Goal: Task Accomplishment & Management: Use online tool/utility

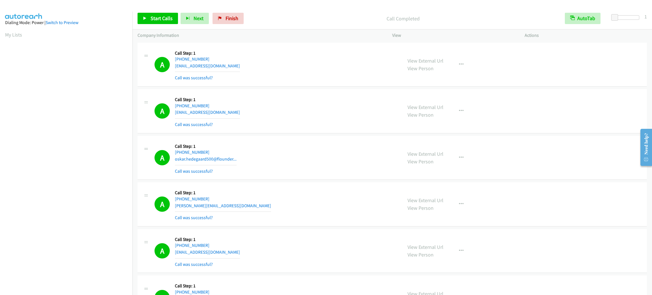
scroll to position [25, 0]
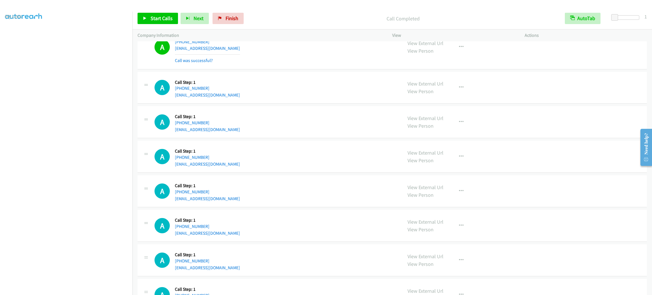
click at [369, 225] on div "A Callback Scheduled Call Step: 1 [GEOGRAPHIC_DATA]/[GEOGRAPHIC_DATA] [PHONE_NU…" at bounding box center [276, 226] width 243 height 22
click at [369, 224] on div "A Callback Scheduled Call Step: 1 [GEOGRAPHIC_DATA]/[GEOGRAPHIC_DATA] [PHONE_NU…" at bounding box center [276, 226] width 243 height 22
click at [369, 223] on div "A Callback Scheduled Call Step: 1 [GEOGRAPHIC_DATA]/[GEOGRAPHIC_DATA] [PHONE_NU…" at bounding box center [276, 226] width 243 height 22
click at [145, 35] on p "Company Information" at bounding box center [260, 35] width 245 height 7
click at [295, 166] on div "A Callback Scheduled Call Step: 1 America/Los_Angeles [PHONE_NUMBER] [EMAIL_ADD…" at bounding box center [276, 157] width 243 height 22
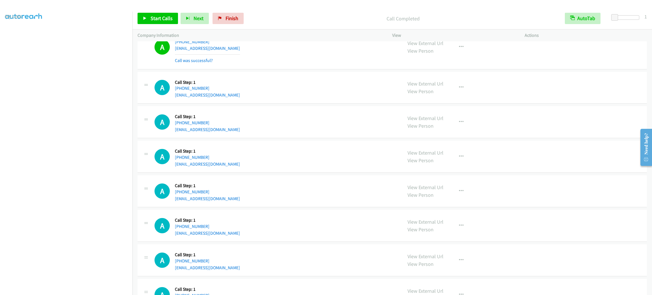
click at [294, 166] on div "A Callback Scheduled Call Step: 1 America/Los_Angeles [PHONE_NUMBER] [EMAIL_ADD…" at bounding box center [276, 157] width 243 height 22
click at [293, 166] on div "A Callback Scheduled Call Step: 1 America/Los_Angeles [PHONE_NUMBER] [EMAIL_ADD…" at bounding box center [276, 157] width 243 height 22
click at [272, 121] on div "A Callback Scheduled Call Step: 1 America/New_York [PHONE_NUMBER] [EMAIL_ADDRES…" at bounding box center [276, 122] width 243 height 22
click at [271, 120] on div "A Callback Scheduled Call Step: 1 America/New_York [PHONE_NUMBER] [EMAIL_ADDRES…" at bounding box center [276, 122] width 243 height 22
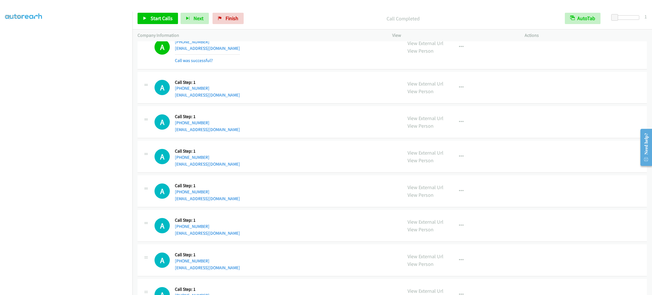
click at [271, 120] on div "A Callback Scheduled Call Step: 1 America/New_York [PHONE_NUMBER] [EMAIL_ADDRES…" at bounding box center [276, 122] width 243 height 22
click at [288, 84] on div "A Callback Scheduled Call Step: 1 [GEOGRAPHIC_DATA]/[GEOGRAPHIC_DATA] [PHONE_NU…" at bounding box center [276, 88] width 243 height 22
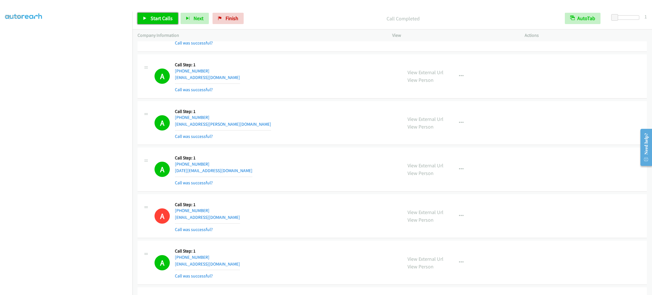
click at [171, 20] on span "Start Calls" at bounding box center [162, 18] width 22 height 7
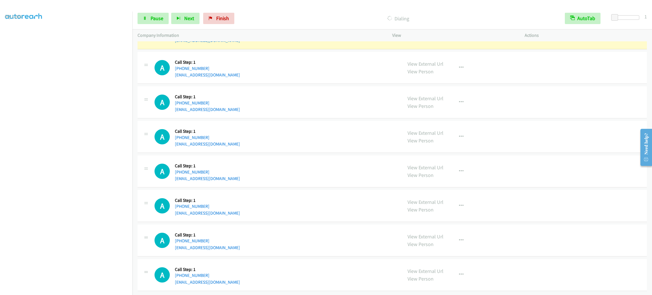
scroll to position [2105, 0]
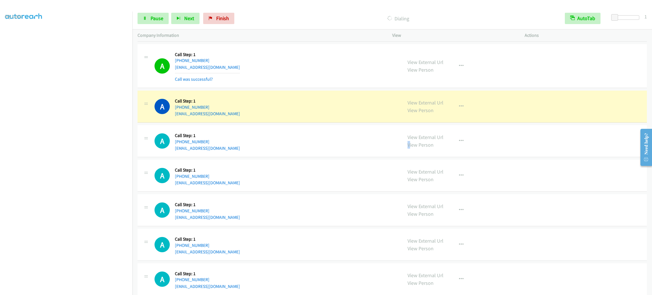
click at [406, 152] on div "View External Url View Person View External Url Email Schedule/Manage Callback …" at bounding box center [472, 141] width 138 height 22
drag, startPoint x: 545, startPoint y: 122, endPoint x: 534, endPoint y: 120, distance: 11.2
click at [545, 122] on div "A Callback Scheduled Call Step: 1 America/New_York [PHONE_NUMBER] [EMAIL_ADDRES…" at bounding box center [392, 107] width 509 height 32
click at [460, 110] on button "button" at bounding box center [461, 106] width 15 height 11
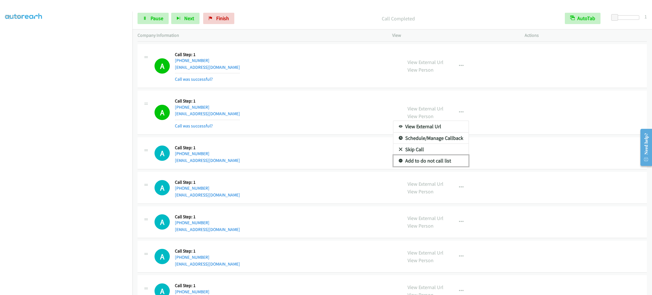
click at [422, 166] on link "Add to do not call list" at bounding box center [430, 160] width 75 height 11
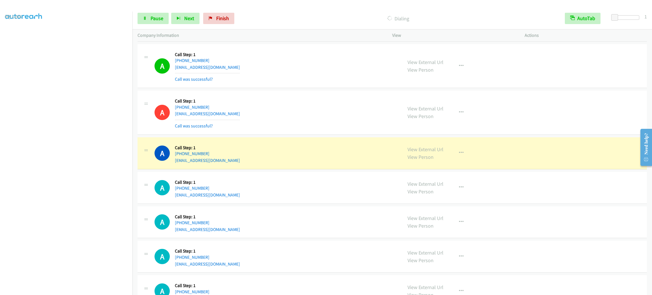
drag, startPoint x: 291, startPoint y: 200, endPoint x: 288, endPoint y: 198, distance: 3.5
click at [290, 198] on div "A Callback Scheduled Call Step: 1 [GEOGRAPHIC_DATA]/[GEOGRAPHIC_DATA] [PHONE_NU…" at bounding box center [276, 188] width 243 height 22
click at [247, 164] on div "A Callback Scheduled Call Step: 1 America/Los_Angeles [PHONE_NUMBER] [EMAIL_ADD…" at bounding box center [276, 153] width 243 height 22
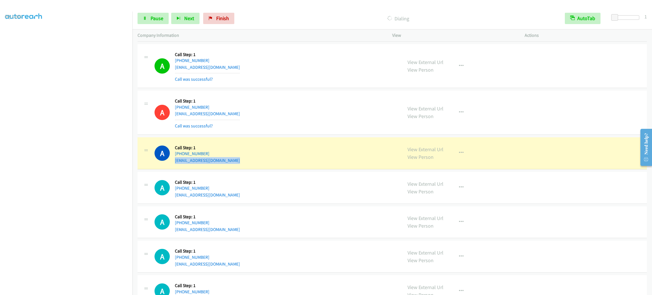
copy div "[EMAIL_ADDRESS][DOMAIN_NAME]"
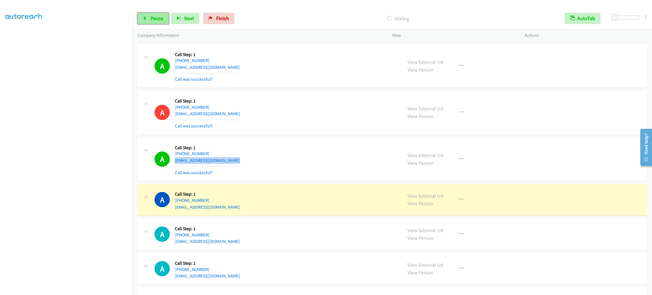
click at [154, 20] on span "Pause" at bounding box center [157, 18] width 13 height 7
click at [341, 169] on div "A Callback Scheduled Call Step: 1 America/Los_Angeles [PHONE_NUMBER] [EMAIL_ADD…" at bounding box center [276, 159] width 243 height 34
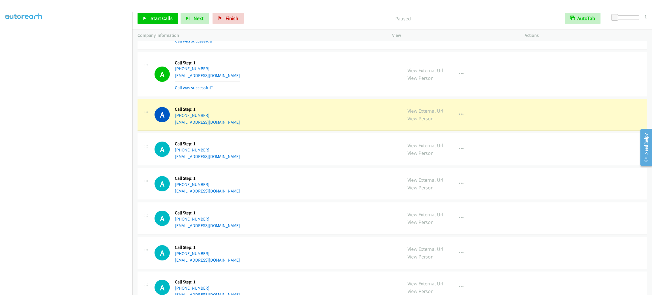
scroll to position [2214, 0]
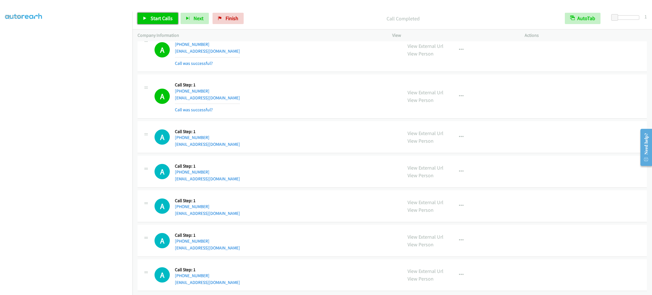
click at [170, 15] on span "Start Calls" at bounding box center [162, 18] width 22 height 7
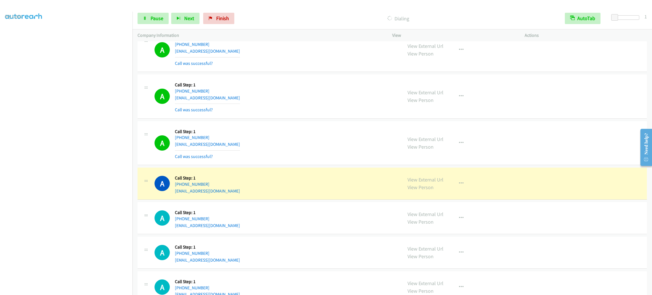
click at [246, 194] on div "A Callback Scheduled Call Step: 1 America/Los_Angeles [PHONE_NUMBER] [EMAIL_ADD…" at bounding box center [276, 184] width 243 height 22
copy div "[EMAIL_ADDRESS][DOMAIN_NAME]"
click at [410, 183] on link "View External Url" at bounding box center [426, 179] width 36 height 7
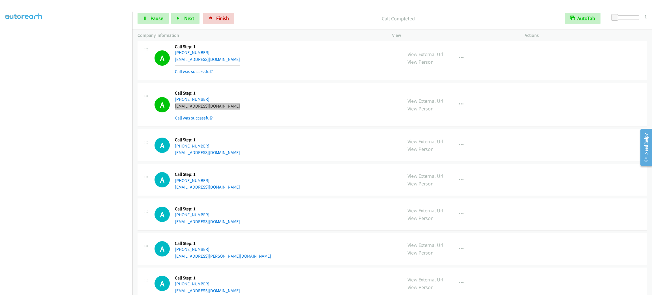
scroll to position [2342, 0]
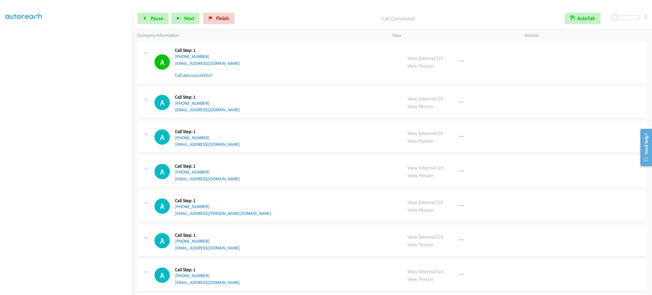
click at [312, 173] on div "A Callback Scheduled Call Step: 1 [GEOGRAPHIC_DATA]/[GEOGRAPHIC_DATA] [PHONE_NU…" at bounding box center [276, 172] width 243 height 22
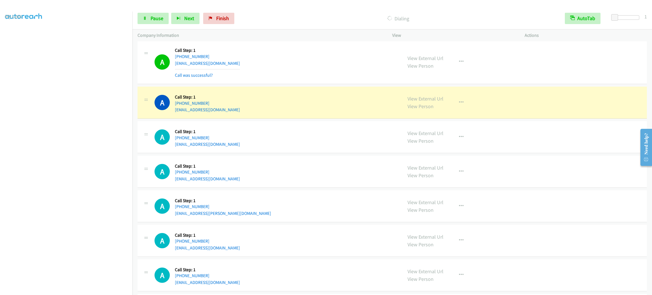
scroll to position [2384, 0]
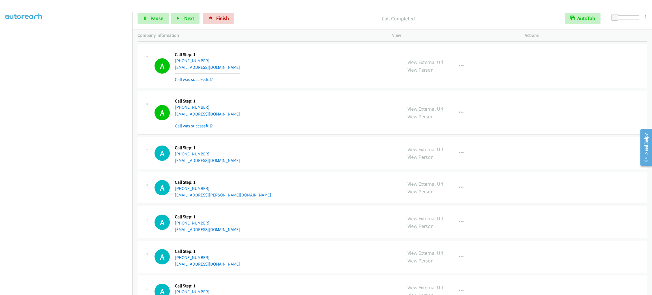
click at [242, 125] on div "A Callback Scheduled Call Step: 1 America/Los_Angeles [PHONE_NUMBER] [EMAIL_ADD…" at bounding box center [276, 113] width 243 height 34
click at [244, 120] on div "A Callback Scheduled Call Step: 1 America/Los_Angeles [PHONE_NUMBER] [EMAIL_ADD…" at bounding box center [276, 113] width 243 height 34
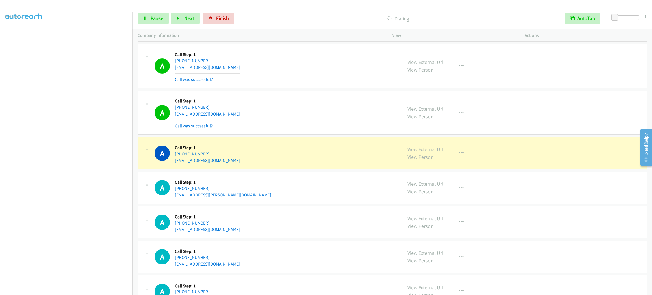
click at [244, 120] on div "A Callback Scheduled Call Step: 1 America/Los_Angeles [PHONE_NUMBER] [EMAIL_ADD…" at bounding box center [276, 113] width 243 height 34
copy div "[EMAIL_ADDRESS][DOMAIN_NAME]"
click at [262, 164] on div "A Callback Scheduled Call Step: 1 [GEOGRAPHIC_DATA]/[GEOGRAPHIC_DATA] [PHONE_NU…" at bounding box center [276, 153] width 243 height 22
click at [261, 164] on div "A Callback Scheduled Call Step: 1 [GEOGRAPHIC_DATA]/[GEOGRAPHIC_DATA] [PHONE_NU…" at bounding box center [276, 153] width 243 height 22
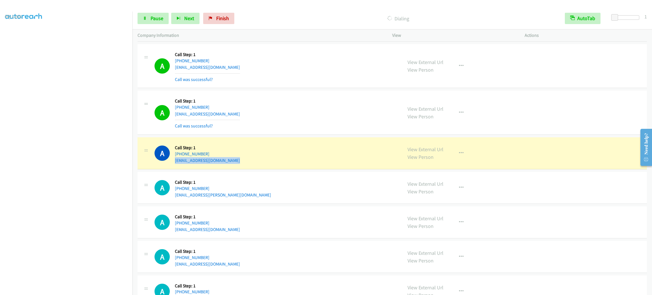
click at [261, 164] on div "A Callback Scheduled Call Step: 1 [GEOGRAPHIC_DATA]/[GEOGRAPHIC_DATA] [PHONE_NU…" at bounding box center [276, 153] width 243 height 22
copy div "[EMAIL_ADDRESS][DOMAIN_NAME]"
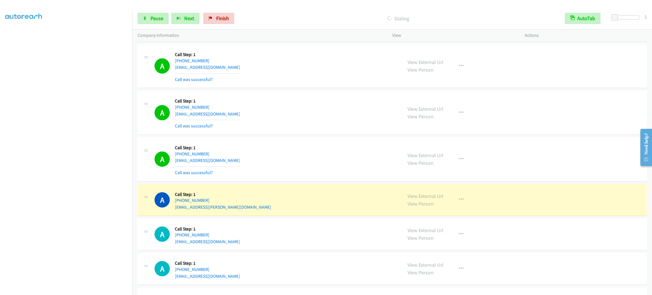
drag, startPoint x: 270, startPoint y: 219, endPoint x: 269, endPoint y: 215, distance: 4.1
click at [269, 216] on div "A Callback Scheduled Call Step: 1 [GEOGRAPHIC_DATA]/[GEOGRAPHIC_DATA] [PHONE_NU…" at bounding box center [392, 200] width 509 height 32
click at [270, 211] on div "A Callback Scheduled Call Step: 1 [GEOGRAPHIC_DATA]/[GEOGRAPHIC_DATA] [PHONE_NU…" at bounding box center [276, 200] width 243 height 22
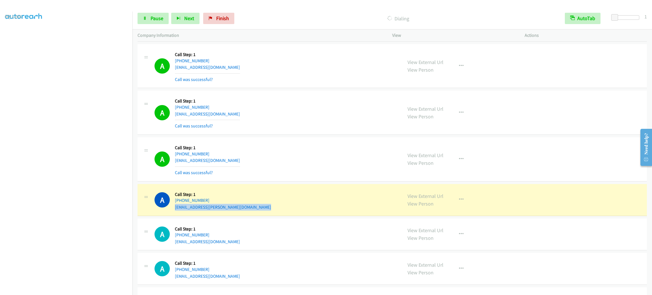
copy div "[EMAIL_ADDRESS][PERSON_NAME][DOMAIN_NAME]"
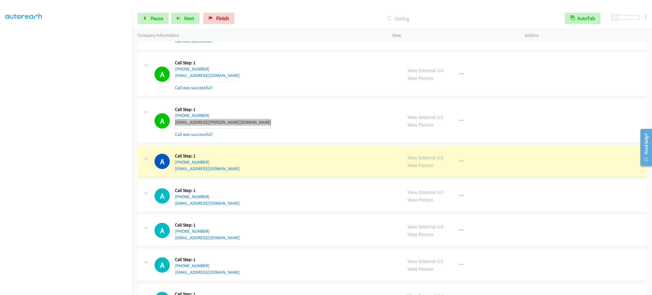
scroll to position [2554, 0]
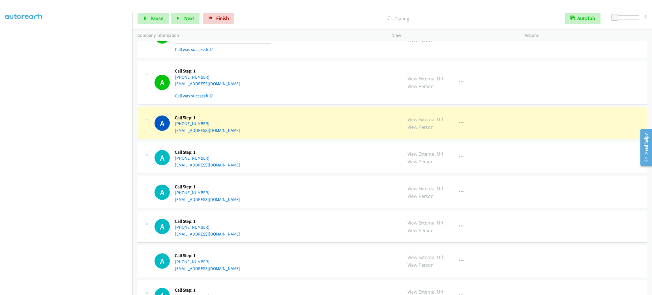
drag, startPoint x: 370, startPoint y: 147, endPoint x: 365, endPoint y: 145, distance: 5.2
click at [369, 147] on td "A Callback Scheduled Call Step: 1 America/New_York [PHONE_NUMBER] [EMAIL_ADDRES…" at bounding box center [392, 157] width 520 height 35
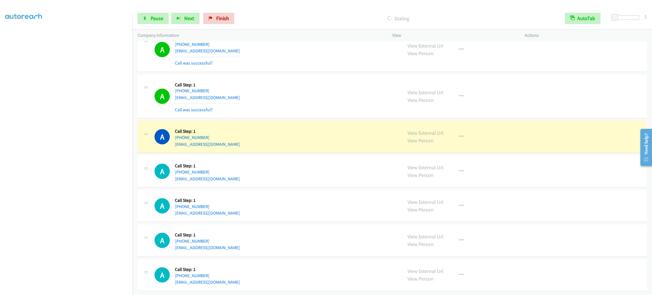
click at [235, 147] on div "A Callback Scheduled Call Step: 1 America/New_York [PHONE_NUMBER] [EMAIL_ADDRES…" at bounding box center [276, 137] width 243 height 22
copy div "[EMAIL_ADDRESS][DOMAIN_NAME]"
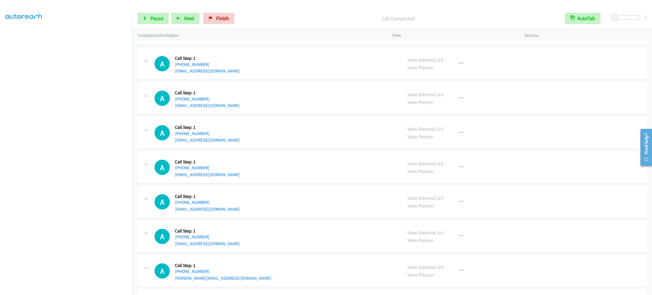
scroll to position [2758, 0]
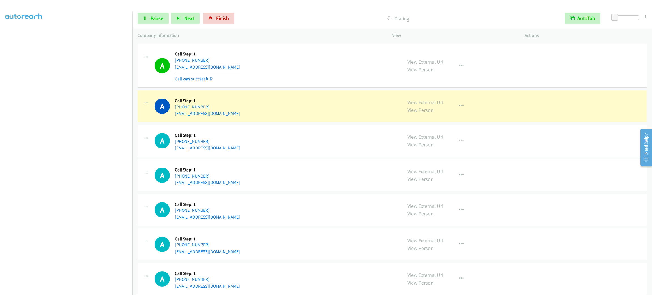
click at [259, 72] on div "A Callback Scheduled Call Step: 1 America/Los_Angeles [PHONE_NUMBER] [EMAIL_ADD…" at bounding box center [276, 66] width 243 height 34
copy div "[EMAIL_ADDRESS][DOMAIN_NAME]"
click at [153, 20] on span "Pause" at bounding box center [157, 18] width 13 height 7
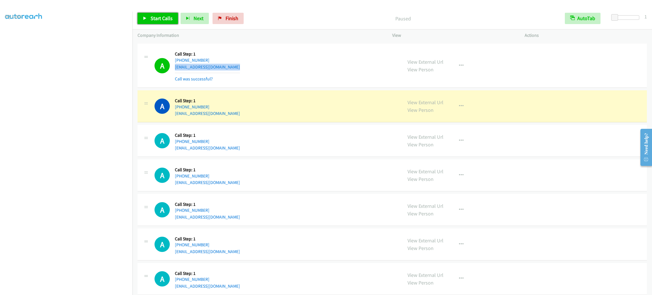
click at [153, 13] on link "Start Calls" at bounding box center [158, 18] width 40 height 11
click at [259, 117] on div "A Callback Scheduled Call Step: 1 America/New_York [PHONE_NUMBER] [EMAIL_ADDRES…" at bounding box center [276, 106] width 243 height 22
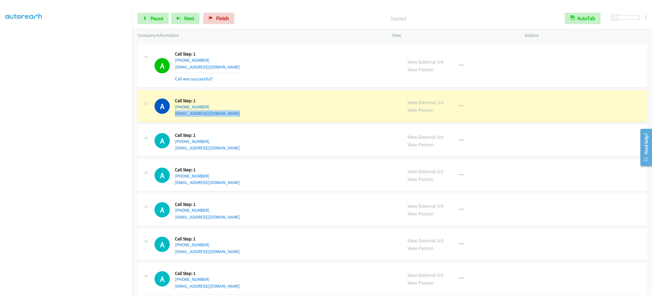
click at [259, 117] on div "A Callback Scheduled Call Step: 1 America/New_York [PHONE_NUMBER] [EMAIL_ADDRES…" at bounding box center [276, 106] width 243 height 22
copy div "[EMAIL_ADDRESS][DOMAIN_NAME]"
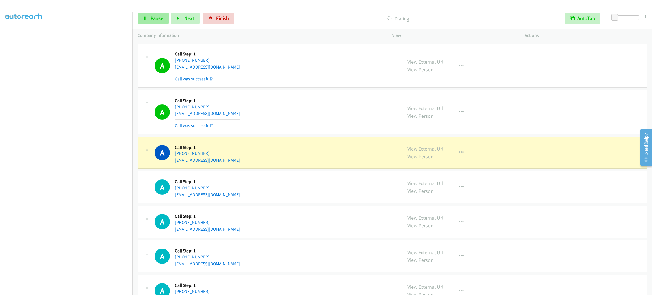
drag, startPoint x: 158, startPoint y: 11, endPoint x: 159, endPoint y: 15, distance: 4.1
click at [159, 11] on div "Start Calls Pause Next Finish Dialing AutoTab AutoTab 1" at bounding box center [392, 19] width 520 height 22
click at [159, 15] on span "Pause" at bounding box center [157, 18] width 13 height 7
click at [230, 164] on div "A Callback Scheduled Call Step: 1 America/New_York [PHONE_NUMBER] [EMAIL_ADDRES…" at bounding box center [276, 153] width 243 height 22
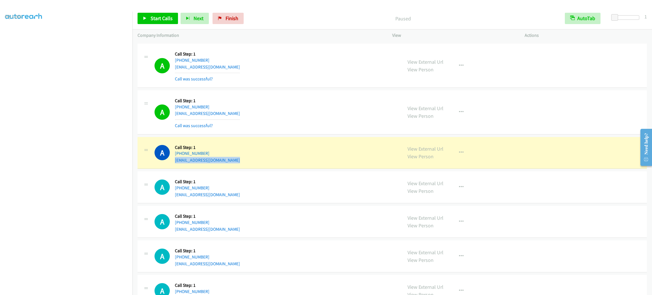
click at [230, 164] on div "A Callback Scheduled Call Step: 1 America/New_York [PHONE_NUMBER] [EMAIL_ADDRES…" at bounding box center [276, 153] width 243 height 22
copy div "[EMAIL_ADDRESS][DOMAIN_NAME]"
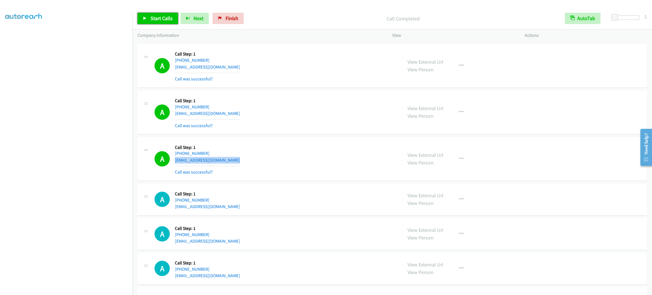
click at [159, 18] on span "Start Calls" at bounding box center [162, 18] width 22 height 7
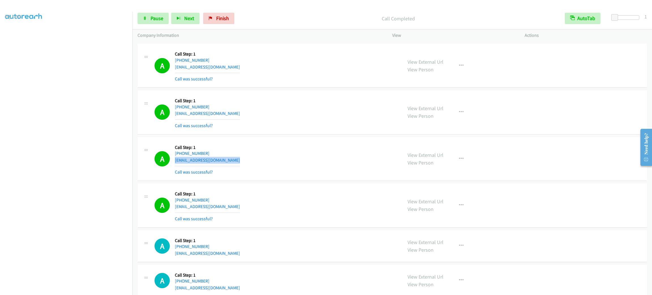
click at [466, 208] on div "View External Url View Person View External Url Email Schedule/Manage Callback …" at bounding box center [472, 206] width 138 height 34
click at [463, 209] on button "button" at bounding box center [461, 205] width 15 height 11
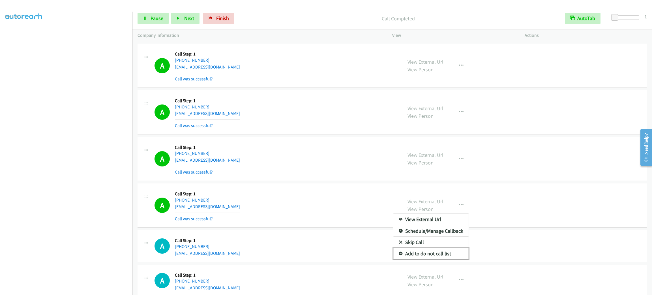
click at [452, 259] on link "Add to do not call list" at bounding box center [430, 253] width 75 height 11
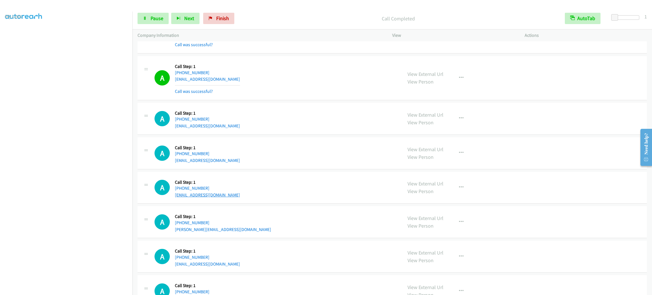
scroll to position [2927, 0]
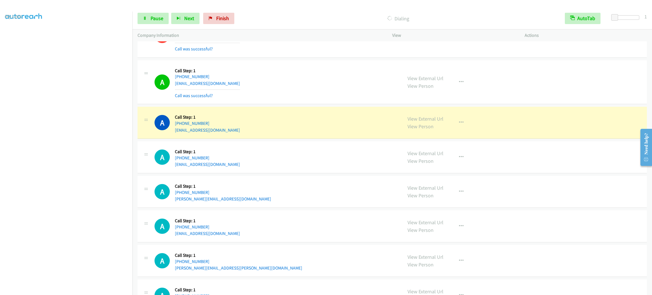
click at [350, 87] on div "A Callback Scheduled Call Step: 1 [GEOGRAPHIC_DATA]/[GEOGRAPHIC_DATA] [PHONE_NU…" at bounding box center [276, 82] width 243 height 34
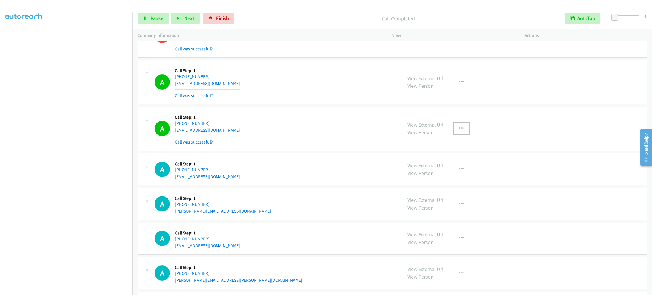
click at [455, 134] on button "button" at bounding box center [461, 128] width 15 height 11
click at [450, 183] on link "Add to do not call list" at bounding box center [430, 176] width 75 height 11
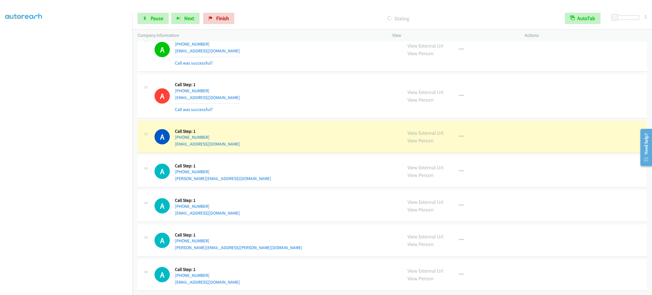
scroll to position [2973, 0]
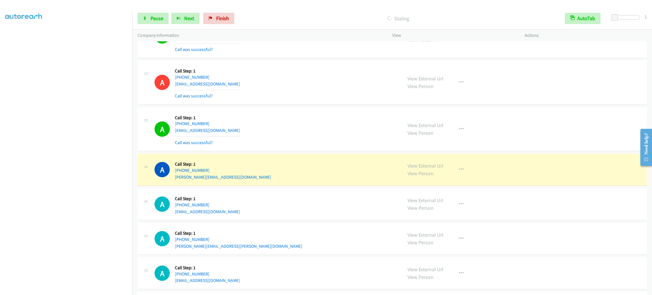
click at [72, 290] on section at bounding box center [66, 160] width 122 height 271
drag, startPoint x: 256, startPoint y: 191, endPoint x: 256, endPoint y: 186, distance: 5.4
click at [256, 186] on div "A Callback Scheduled Call Step: 1 [GEOGRAPHIC_DATA]/[GEOGRAPHIC_DATA] [PHONE_NU…" at bounding box center [392, 170] width 509 height 32
click at [256, 180] on div "A Callback Scheduled Call Step: 1 [GEOGRAPHIC_DATA]/[GEOGRAPHIC_DATA] [PHONE_NU…" at bounding box center [276, 170] width 243 height 22
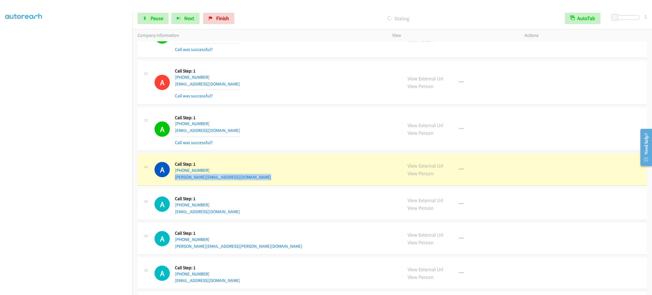
click at [256, 180] on div "A Callback Scheduled Call Step: 1 [GEOGRAPHIC_DATA]/[GEOGRAPHIC_DATA] [PHONE_NU…" at bounding box center [276, 170] width 243 height 22
copy div "[PERSON_NAME][EMAIL_ADDRESS][DOMAIN_NAME]"
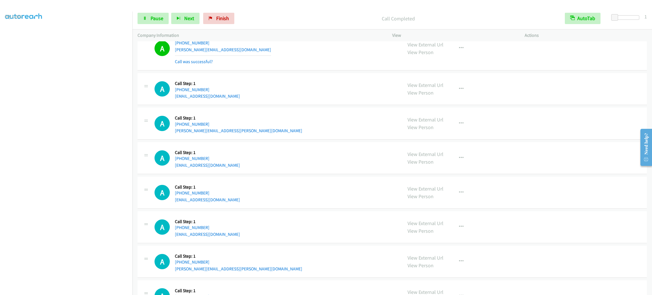
click at [230, 161] on div "A Callback Scheduled Call Step: 1 America/New_York [PHONE_NUMBER] [EMAIL_ADDRES…" at bounding box center [276, 158] width 243 height 22
click at [157, 23] on link "Pause" at bounding box center [153, 18] width 31 height 11
click at [157, 20] on span "Pause" at bounding box center [157, 18] width 13 height 7
click at [157, 20] on span "Start Calls" at bounding box center [162, 18] width 22 height 7
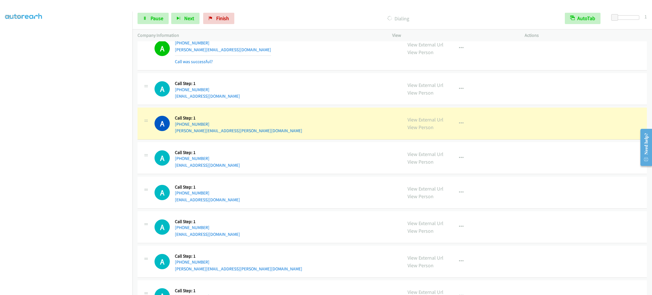
scroll to position [3186, 0]
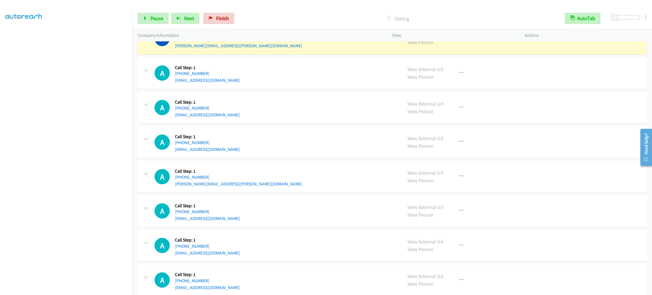
click at [236, 55] on div "A Callback Scheduled Call Step: 1 America/New_York [PHONE_NUMBER] [PERSON_NAME]…" at bounding box center [392, 39] width 509 height 32
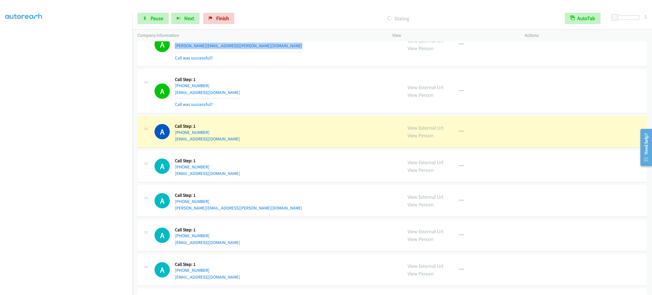
click at [246, 142] on div "A Callback Scheduled Call Step: 1 [GEOGRAPHIC_DATA]/[GEOGRAPHIC_DATA] [PHONE_NU…" at bounding box center [276, 132] width 243 height 22
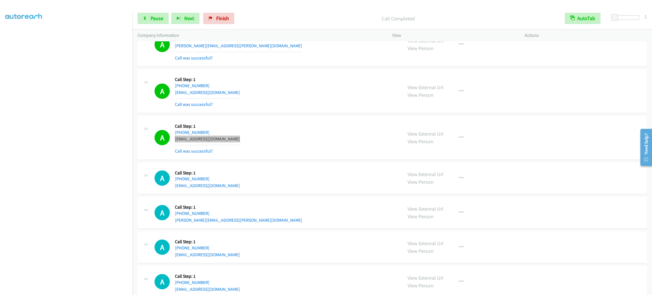
scroll to position [3271, 0]
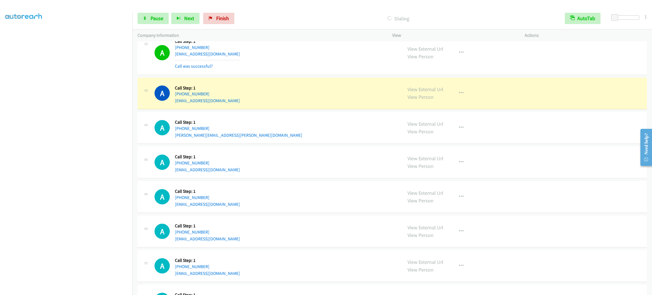
click at [279, 104] on div "A Callback Scheduled Call Step: 1 America/Los_Angeles [PHONE_NUMBER] [EMAIL_ADD…" at bounding box center [276, 94] width 243 height 22
click at [276, 110] on div "A Callback Scheduled Call Step: 1 America/Los_Angeles [PHONE_NUMBER] [EMAIL_ADD…" at bounding box center [392, 94] width 509 height 32
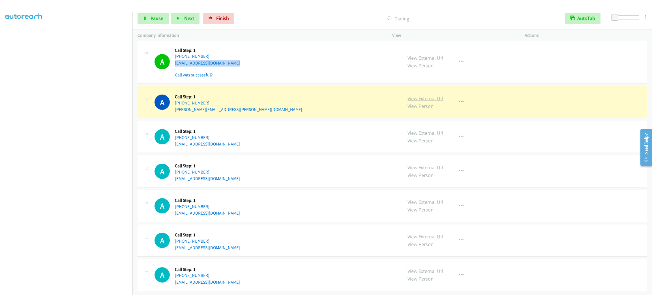
click at [422, 102] on link "View External Url" at bounding box center [426, 98] width 36 height 7
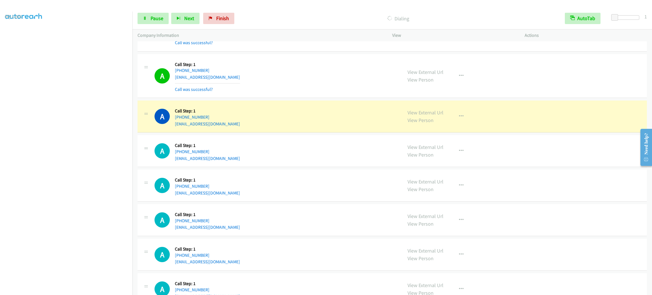
scroll to position [3523, 0]
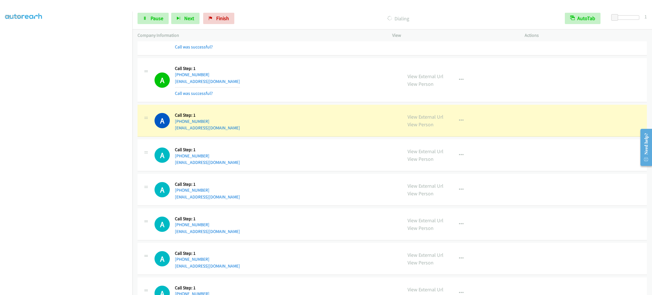
click at [228, 131] on div "A Callback Scheduled Call Step: 1 [GEOGRAPHIC_DATA]/[GEOGRAPHIC_DATA] [PHONE_NU…" at bounding box center [276, 121] width 243 height 22
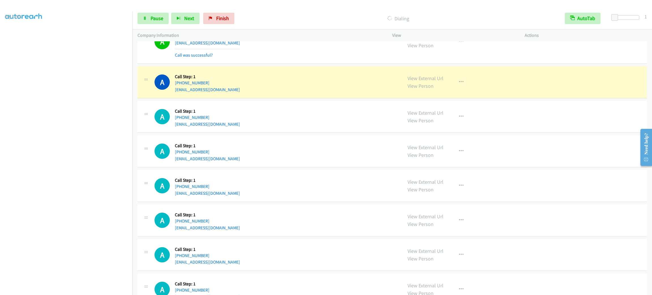
click at [249, 98] on div "A Callback Scheduled Call Step: 1 [GEOGRAPHIC_DATA]/[GEOGRAPHIC_DATA] [PHONE_NU…" at bounding box center [392, 82] width 509 height 32
click at [249, 93] on div "A Callback Scheduled Call Step: 1 [GEOGRAPHIC_DATA]/[GEOGRAPHIC_DATA] [PHONE_NU…" at bounding box center [276, 82] width 243 height 22
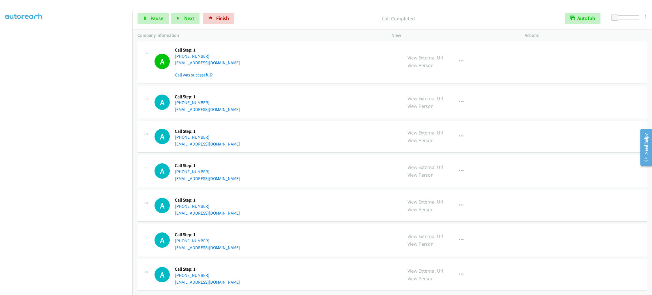
scroll to position [3696, 0]
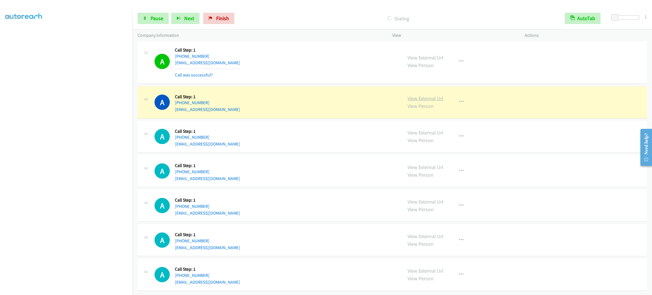
click at [439, 95] on link "View External Url" at bounding box center [426, 98] width 36 height 7
drag, startPoint x: 286, startPoint y: 95, endPoint x: 286, endPoint y: 104, distance: 9.9
click at [286, 104] on div "A Callback Scheduled Call Step: 1 America/New_York [PHONE_NUMBER] [EMAIL_ADDRES…" at bounding box center [276, 102] width 243 height 22
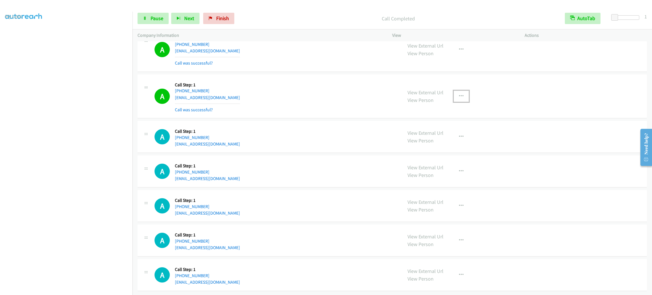
click at [460, 98] on button "button" at bounding box center [461, 96] width 15 height 11
click at [456, 150] on link "Add to do not call list" at bounding box center [430, 144] width 75 height 11
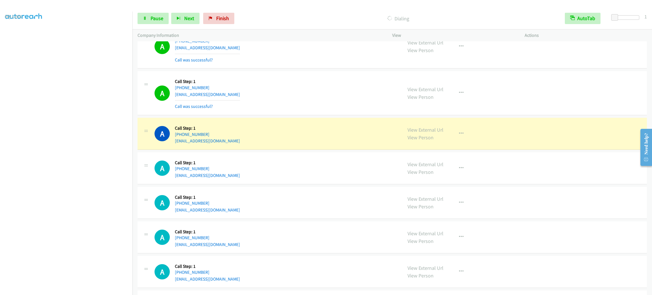
scroll to position [3878, 0]
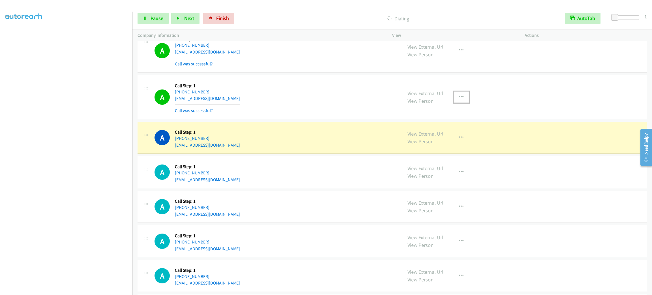
click at [459, 99] on icon "button" at bounding box center [461, 97] width 5 height 5
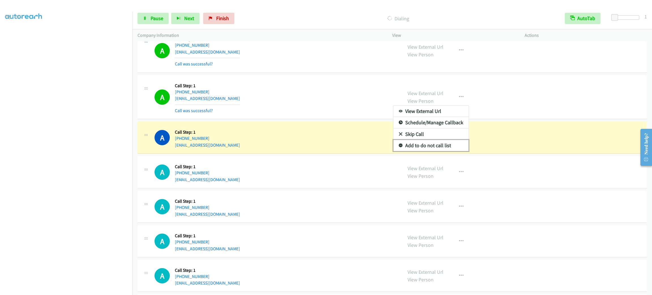
click at [446, 151] on link "Add to do not call list" at bounding box center [430, 145] width 75 height 11
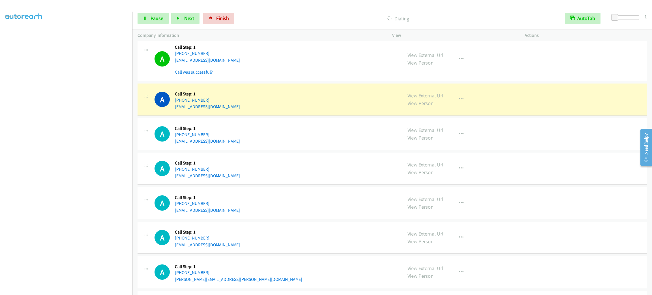
scroll to position [4006, 0]
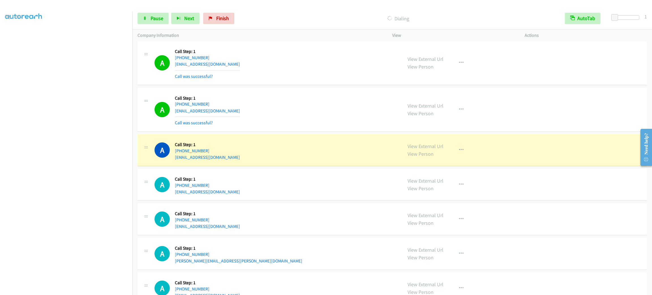
click at [113, 290] on aside "Dialing Mode: Power | Switch to Preview My Lists" at bounding box center [66, 149] width 132 height 313
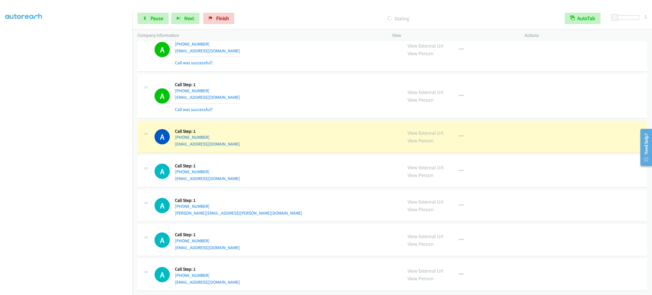
scroll to position [4082, 0]
click at [299, 121] on div "A Callback Scheduled Call Step: 1 America/New_York [PHONE_NUMBER] [EMAIL_ADDRES…" at bounding box center [392, 137] width 509 height 32
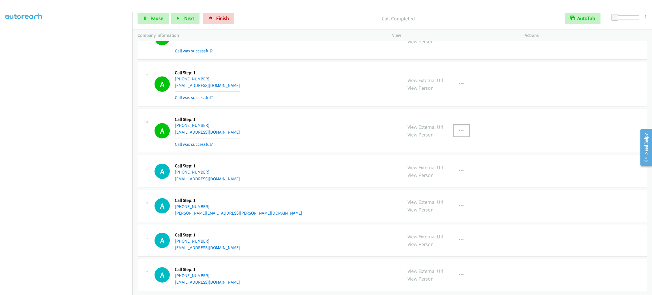
click at [465, 136] on button "button" at bounding box center [461, 130] width 15 height 11
click at [453, 185] on link "Add to do not call list" at bounding box center [430, 179] width 75 height 11
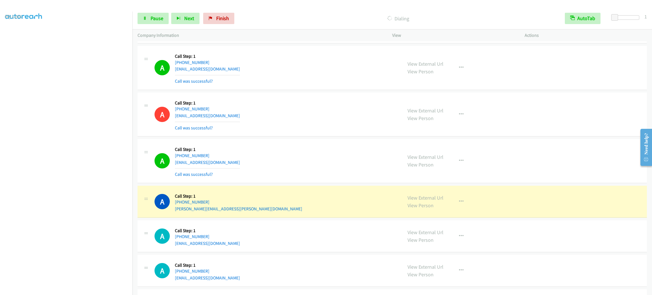
scroll to position [4179, 0]
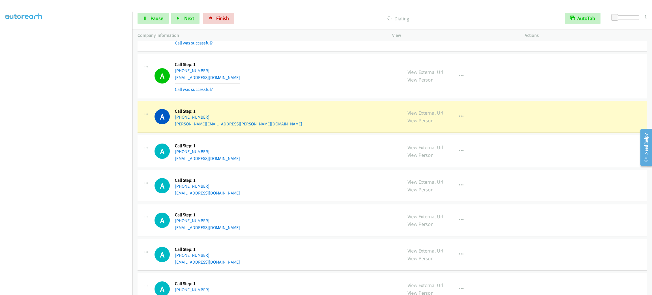
click at [237, 127] on div "A Callback Scheduled Call Step: 1 [GEOGRAPHIC_DATA]/[GEOGRAPHIC_DATA] [PHONE_NU…" at bounding box center [276, 117] width 243 height 22
click at [271, 133] on div "A Callback Scheduled Call Step: 1 [GEOGRAPHIC_DATA]/[GEOGRAPHIC_DATA] [PHONE_NU…" at bounding box center [392, 117] width 509 height 32
click at [275, 127] on div "A Callback Scheduled Call Step: 1 [GEOGRAPHIC_DATA]/[GEOGRAPHIC_DATA] [PHONE_NU…" at bounding box center [276, 117] width 243 height 22
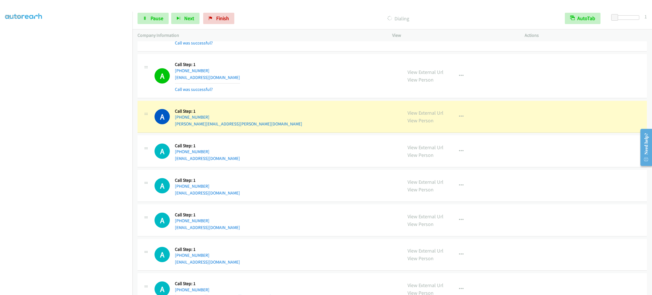
click at [275, 127] on div "A Callback Scheduled Call Step: 1 [GEOGRAPHIC_DATA]/[GEOGRAPHIC_DATA] [PHONE_NU…" at bounding box center [276, 117] width 243 height 22
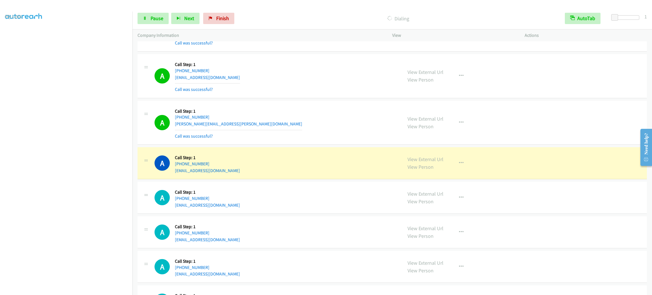
click at [232, 174] on div "A Callback Scheduled Call Step: 1 [GEOGRAPHIC_DATA]/[GEOGRAPHIC_DATA] [PHONE_NU…" at bounding box center [276, 163] width 243 height 22
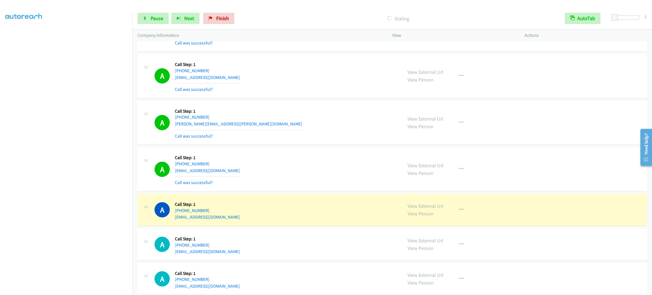
click at [232, 220] on div "A Callback Scheduled Call Step: 1 [GEOGRAPHIC_DATA]/[GEOGRAPHIC_DATA] [PHONE_NU…" at bounding box center [276, 210] width 243 height 22
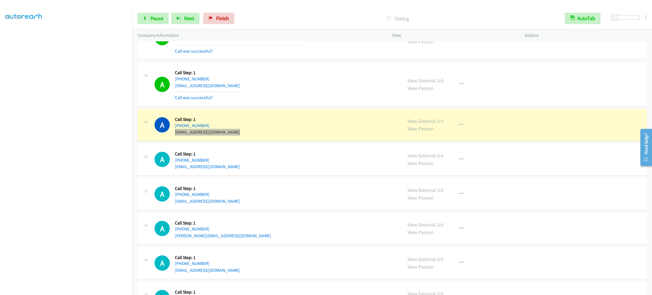
scroll to position [4306, 0]
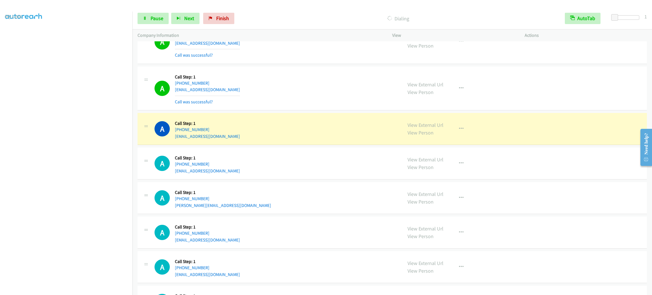
click at [320, 198] on div "A Callback Scheduled Call Step: 1 [GEOGRAPHIC_DATA]/[GEOGRAPHIC_DATA] [PHONE_NU…" at bounding box center [276, 198] width 243 height 22
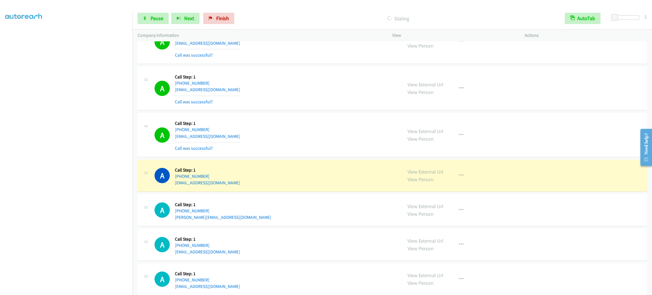
click at [266, 186] on div "A Callback Scheduled Call Step: 1 [GEOGRAPHIC_DATA]/[GEOGRAPHIC_DATA] [PHONE_NU…" at bounding box center [276, 176] width 243 height 22
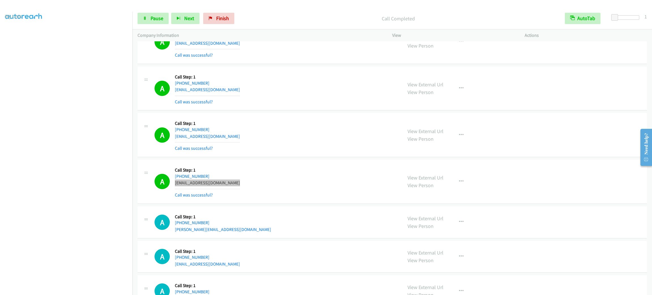
scroll to position [4391, 0]
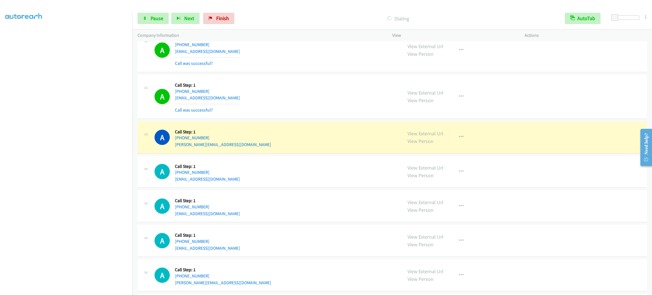
click at [281, 153] on div "A Callback Scheduled Call Step: 1 [GEOGRAPHIC_DATA]/[GEOGRAPHIC_DATA] [PHONE_NU…" at bounding box center [392, 137] width 509 height 32
click at [281, 148] on div "A Callback Scheduled Call Step: 1 [GEOGRAPHIC_DATA]/[GEOGRAPHIC_DATA] [PHONE_NU…" at bounding box center [276, 138] width 243 height 22
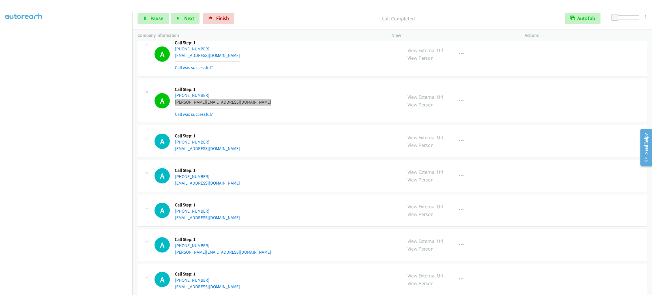
scroll to position [4456, 0]
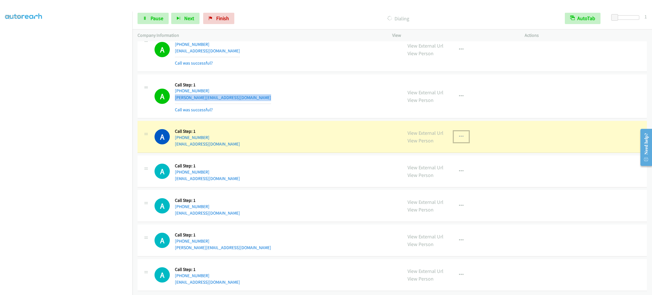
click at [464, 131] on button "button" at bounding box center [461, 136] width 15 height 11
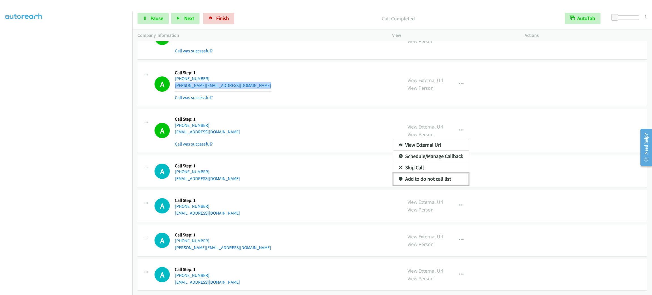
click at [445, 185] on link "Add to do not call list" at bounding box center [430, 178] width 75 height 11
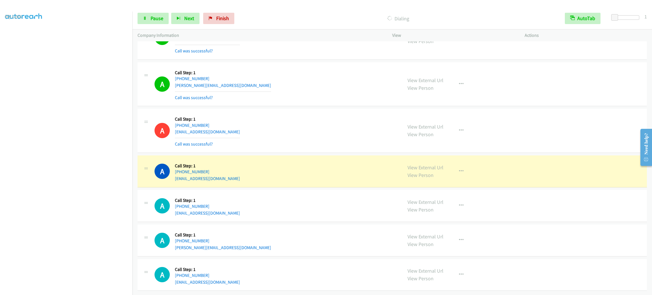
click at [238, 182] on div "A Callback Scheduled Call Step: 1 [GEOGRAPHIC_DATA]/[GEOGRAPHIC_DATA] [PHONE_NU…" at bounding box center [276, 171] width 243 height 22
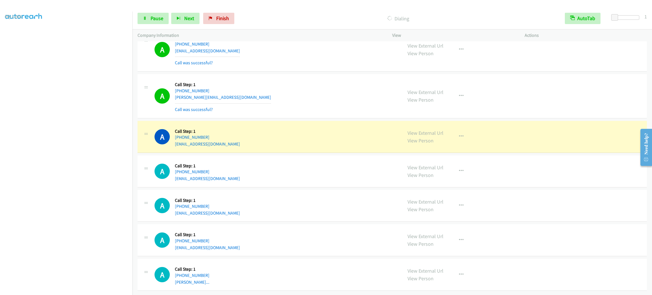
scroll to position [4829, 0]
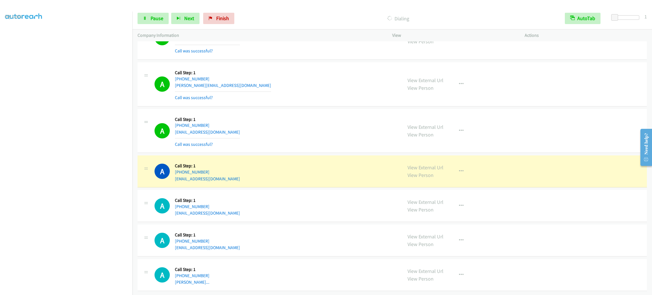
click at [61, 288] on section at bounding box center [66, 160] width 122 height 271
click at [243, 182] on div "A Callback Scheduled Call Step: 1 [GEOGRAPHIC_DATA]/[GEOGRAPHIC_DATA] [PHONE_NU…" at bounding box center [276, 171] width 243 height 22
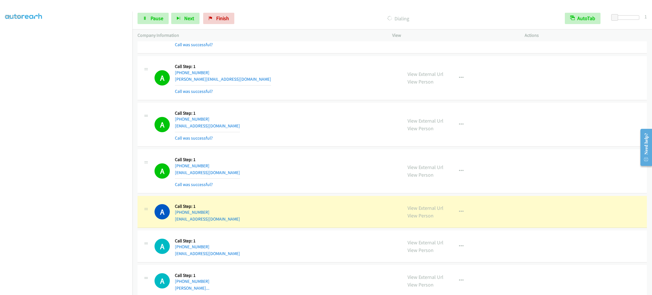
click at [253, 222] on div "A Callback Scheduled Call Step: 1 America/New_York [PHONE_NUMBER] [EMAIL_ADDRES…" at bounding box center [276, 212] width 243 height 22
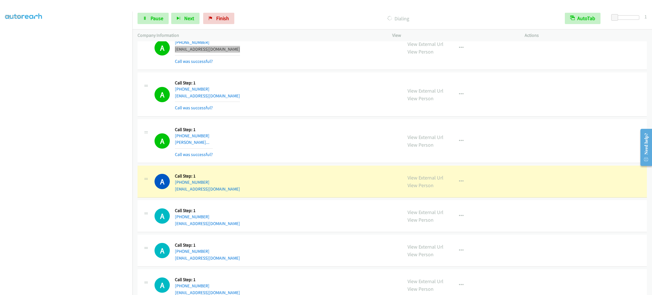
scroll to position [5041, 0]
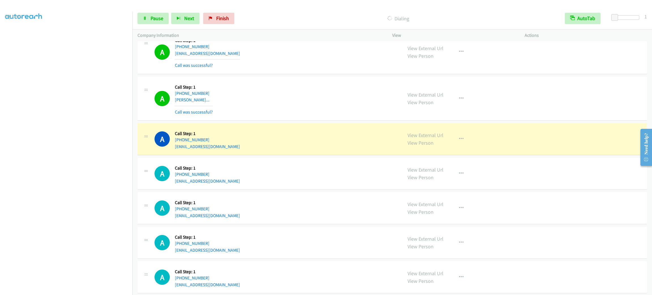
click at [250, 112] on div "A Callback Scheduled Call Step: 1 America/New_York [PHONE_NUMBER] [PERSON_NAME]…" at bounding box center [276, 99] width 243 height 34
click at [166, 18] on link "Pause" at bounding box center [153, 18] width 31 height 11
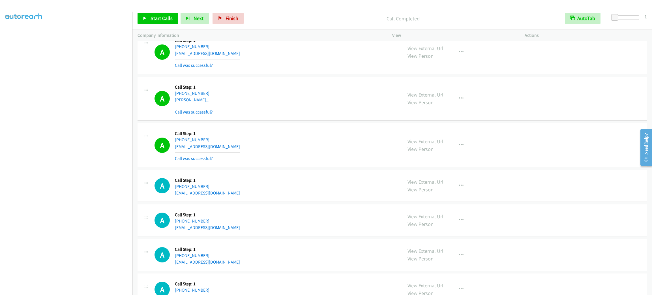
click at [436, 153] on div "View External Url View Person" at bounding box center [426, 145] width 36 height 15
click at [431, 149] on div "View External Url View Person View External Url Email Schedule/Manage Callback …" at bounding box center [472, 145] width 138 height 34
click at [431, 145] on link "View External Url" at bounding box center [426, 141] width 36 height 7
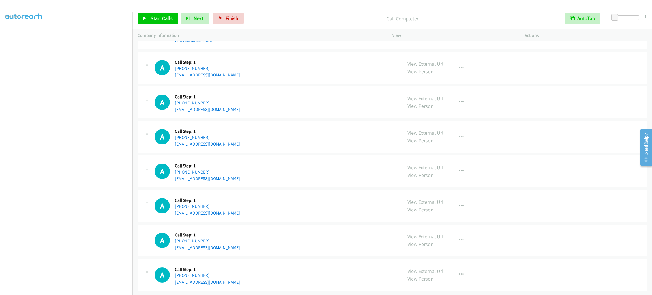
drag, startPoint x: 329, startPoint y: 162, endPoint x: 350, endPoint y: 160, distance: 21.3
click at [328, 161] on div "A Callback Scheduled Call Step: 1 America/New_York [PHONE_NUMBER] [EMAIL_ADDRES…" at bounding box center [276, 171] width 243 height 22
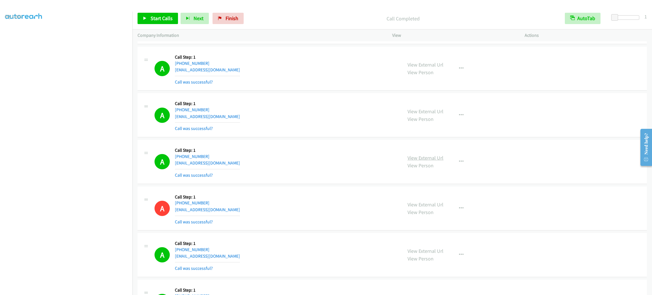
click at [433, 161] on link "View External Url" at bounding box center [426, 158] width 36 height 7
click at [280, 106] on div "A Callback Scheduled Call Step: 1 [GEOGRAPHIC_DATA]/[GEOGRAPHIC_DATA] [PHONE_NU…" at bounding box center [392, 115] width 509 height 44
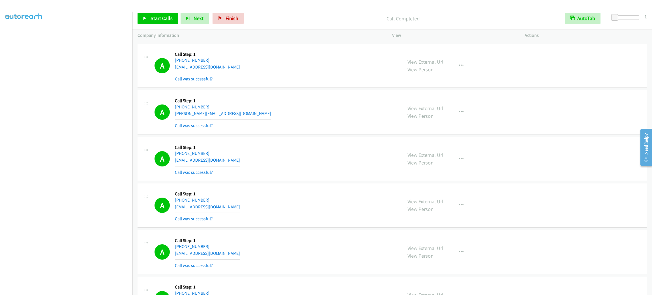
click at [436, 162] on div "View External Url View Person" at bounding box center [426, 158] width 36 height 15
click at [436, 158] on link "View External Url" at bounding box center [426, 155] width 36 height 7
click at [162, 24] on div "Start Calls Pause Next Finish Call Completed AutoTab AutoTab 1" at bounding box center [392, 19] width 520 height 22
click at [149, 19] on link "Start Calls" at bounding box center [158, 18] width 40 height 11
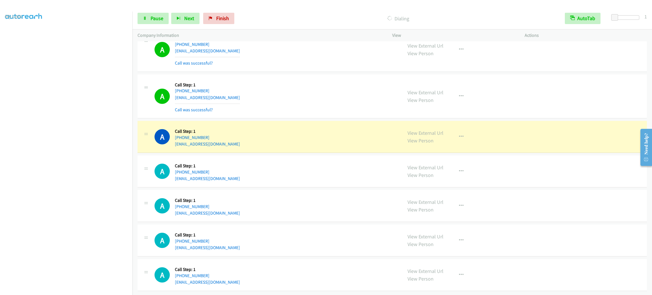
scroll to position [5203, 0]
click at [292, 140] on div "A Callback Scheduled Call Step: 1 America/Los_Angeles [PHONE_NUMBER] [EMAIL_ADD…" at bounding box center [276, 137] width 243 height 22
click at [292, 144] on div "A Callback Scheduled Call Step: 1 America/Los_Angeles [PHONE_NUMBER] [EMAIL_ADD…" at bounding box center [392, 137] width 509 height 32
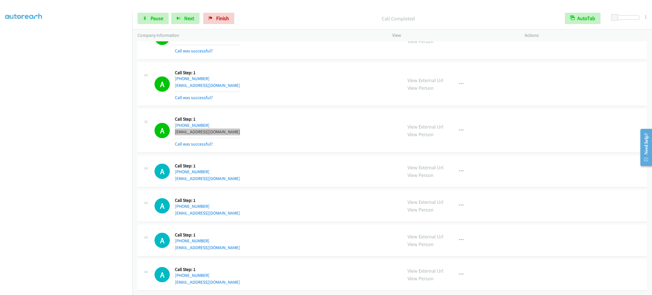
scroll to position [5215, 0]
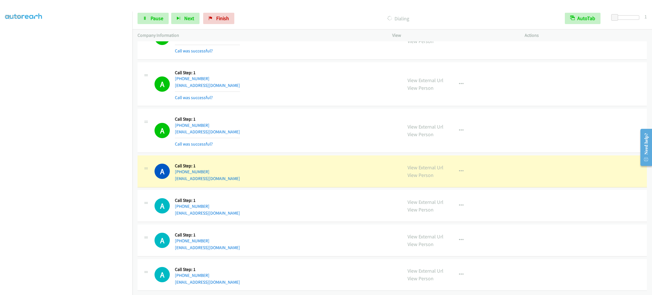
click at [267, 175] on div "A Callback Scheduled Call Step: 1 America/New_York [PHONE_NUMBER] [EMAIL_ADDRES…" at bounding box center [276, 171] width 243 height 22
click at [246, 175] on div "A Callback Scheduled Call Step: 1 America/New_York [PHONE_NUMBER] [EMAIL_ADDRES…" at bounding box center [276, 171] width 243 height 22
click at [243, 205] on div "A Callback Scheduled Call Step: 1 America/New_York [PHONE_NUMBER] [EMAIL_ADDRES…" at bounding box center [276, 206] width 243 height 22
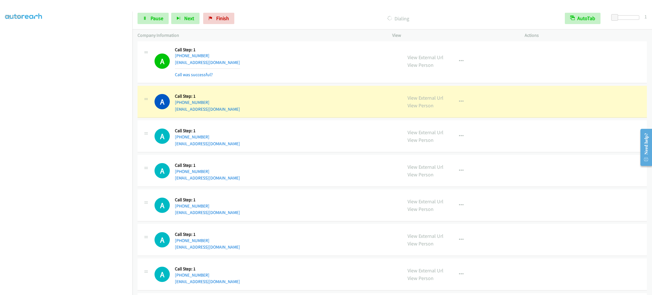
scroll to position [5354, 0]
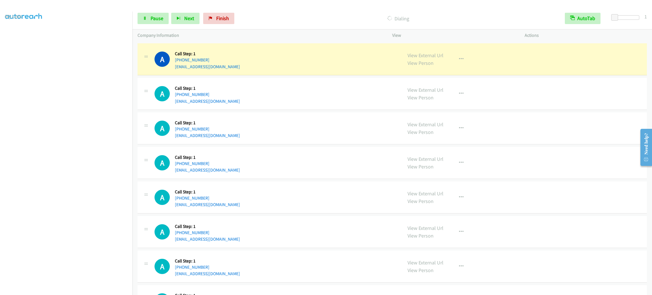
drag, startPoint x: 227, startPoint y: 75, endPoint x: 234, endPoint y: 80, distance: 8.2
click at [228, 70] on div "A Callback Scheduled Call Step: 1 America/New_York [PHONE_NUMBER] [EMAIL_ADDRES…" at bounding box center [276, 59] width 243 height 22
click at [246, 70] on div "A Callback Scheduled Call Step: 1 America/New_York [PHONE_NUMBER] [EMAIL_ADDRES…" at bounding box center [276, 59] width 243 height 22
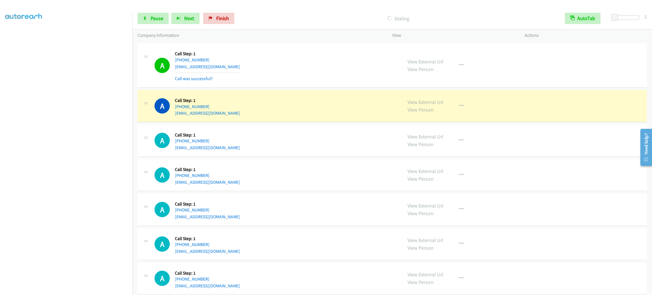
click at [297, 117] on div "A Callback Scheduled Call Step: 1 America/Los_Angeles [PHONE_NUMBER] [EMAIL_ADD…" at bounding box center [276, 106] width 243 height 22
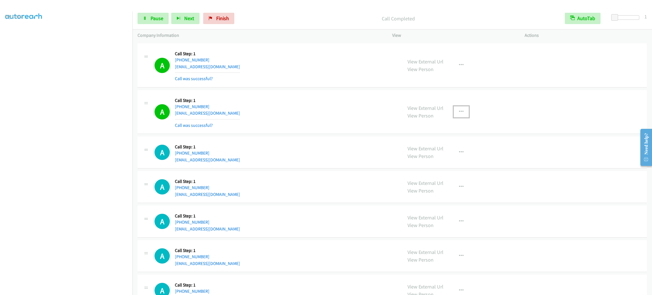
click at [459, 117] on button "button" at bounding box center [461, 111] width 15 height 11
click at [445, 166] on link "Add to do not call list" at bounding box center [430, 160] width 75 height 11
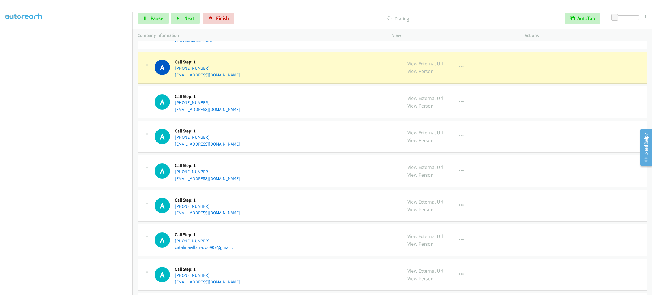
click at [248, 78] on div "A Callback Scheduled Call Step: 1 America/New_York [PHONE_NUMBER] [EMAIL_ADDRES…" at bounding box center [276, 68] width 243 height 22
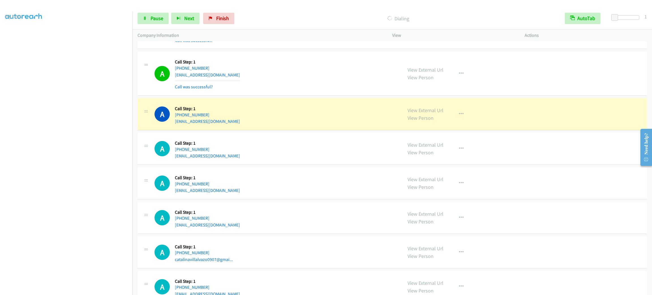
click at [247, 130] on div "A Callback Scheduled Call Step: 1 America/[GEOGRAPHIC_DATA] [PHONE_NUMBER] [EMA…" at bounding box center [392, 114] width 509 height 32
click at [252, 125] on div "A Callback Scheduled Call Step: 1 America/[GEOGRAPHIC_DATA] [PHONE_NUMBER] [EMA…" at bounding box center [276, 114] width 243 height 22
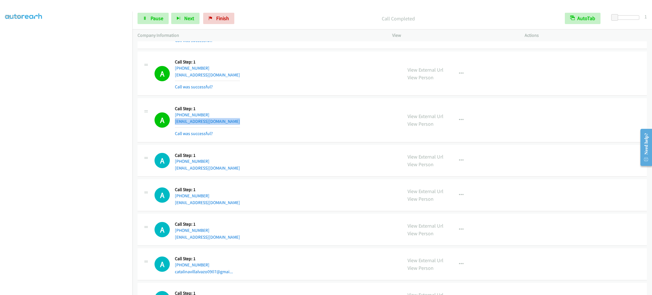
click at [255, 137] on div "A Callback Scheduled Call Step: 1 America/[GEOGRAPHIC_DATA] [PHONE_NUMBER] [EMA…" at bounding box center [276, 120] width 243 height 34
click at [256, 135] on div "A Callback Scheduled Call Step: 1 America/[GEOGRAPHIC_DATA] [PHONE_NUMBER] [EMA…" at bounding box center [276, 120] width 243 height 34
click at [255, 135] on div "A Callback Scheduled Call Step: 1 America/[GEOGRAPHIC_DATA] [PHONE_NUMBER] [EMA…" at bounding box center [276, 120] width 243 height 34
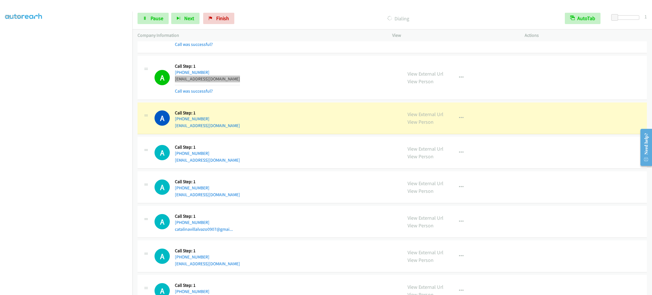
scroll to position [5524, 0]
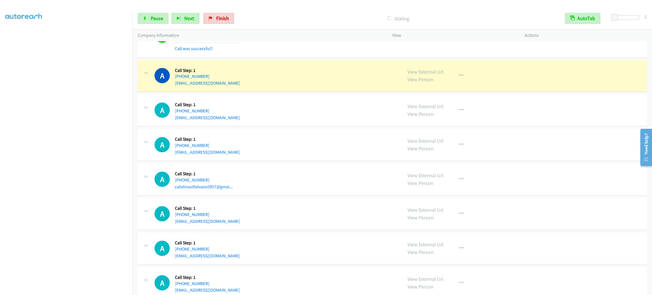
click at [296, 121] on div "A Callback Scheduled Call Step: 1 [GEOGRAPHIC_DATA]/[GEOGRAPHIC_DATA] [PHONE_NU…" at bounding box center [276, 110] width 243 height 22
click at [277, 87] on div "A Callback Scheduled Call Step: 1 America/New_York [PHONE_NUMBER] [EMAIL_ADDRES…" at bounding box center [276, 76] width 243 height 22
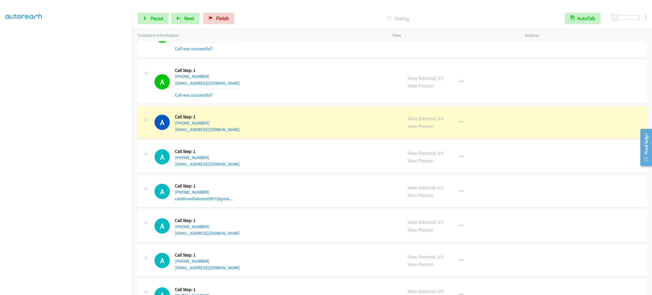
click at [250, 138] on div "A Callback Scheduled Call Step: 1 [GEOGRAPHIC_DATA]/[GEOGRAPHIC_DATA] [PHONE_NU…" at bounding box center [392, 122] width 509 height 32
click at [251, 133] on div "A Callback Scheduled Call Step: 1 [GEOGRAPHIC_DATA]/[GEOGRAPHIC_DATA] [PHONE_NU…" at bounding box center [276, 123] width 243 height 22
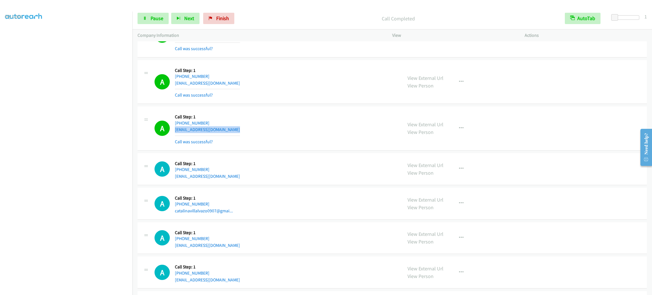
click at [251, 145] on div "A Callback Scheduled Call Step: 1 [GEOGRAPHIC_DATA]/[GEOGRAPHIC_DATA] [PHONE_NU…" at bounding box center [276, 129] width 243 height 34
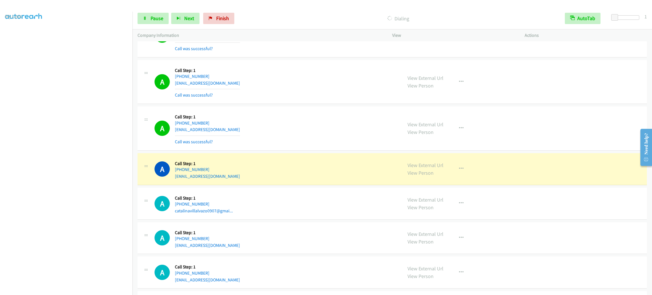
click at [247, 185] on div "A Callback Scheduled Call Step: 1 America/New_York [PHONE_NUMBER] [EMAIL_ADDRES…" at bounding box center [392, 169] width 509 height 32
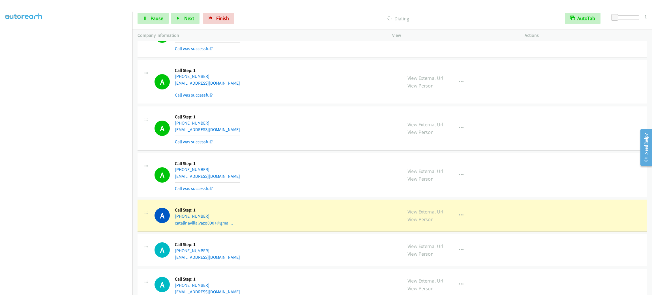
click at [259, 232] on div "A Callback Scheduled Call Step: 1 America/Los_Angeles [PHONE_NUMBER] catalinavi…" at bounding box center [392, 216] width 509 height 32
click at [259, 226] on div "A Callback Scheduled Call Step: 1 America/Los_Angeles [PHONE_NUMBER] catalinavi…" at bounding box center [276, 216] width 243 height 22
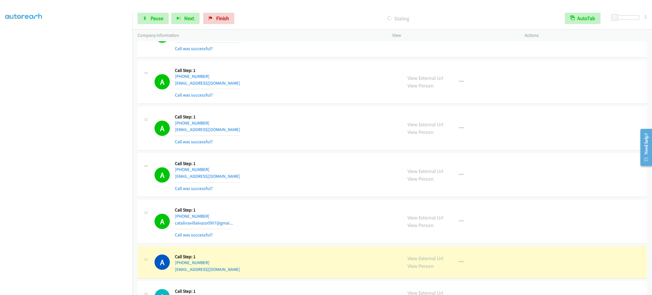
click at [251, 273] on div "A Callback Scheduled Call Step: 1 [GEOGRAPHIC_DATA]/[GEOGRAPHIC_DATA] [PHONE_NU…" at bounding box center [276, 262] width 243 height 22
click at [250, 273] on div "A Callback Scheduled Call Step: 1 [GEOGRAPHIC_DATA]/[GEOGRAPHIC_DATA] [PHONE_NU…" at bounding box center [276, 262] width 243 height 22
click at [249, 273] on div "A Callback Scheduled Call Step: 1 [GEOGRAPHIC_DATA]/[GEOGRAPHIC_DATA] [PHONE_NU…" at bounding box center [276, 262] width 243 height 22
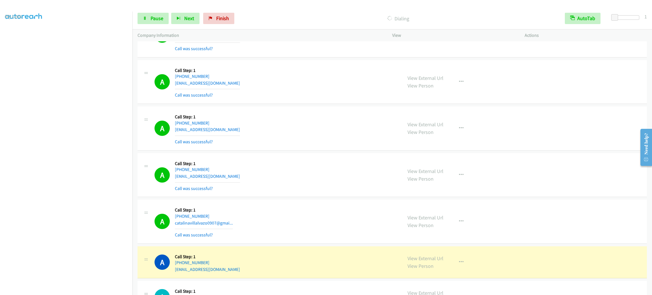
click at [249, 273] on div "A Callback Scheduled Call Step: 1 [GEOGRAPHIC_DATA]/[GEOGRAPHIC_DATA] [PHONE_NU…" at bounding box center [276, 262] width 243 height 22
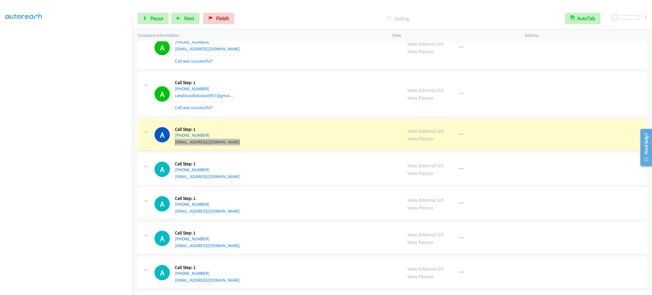
scroll to position [5736, 0]
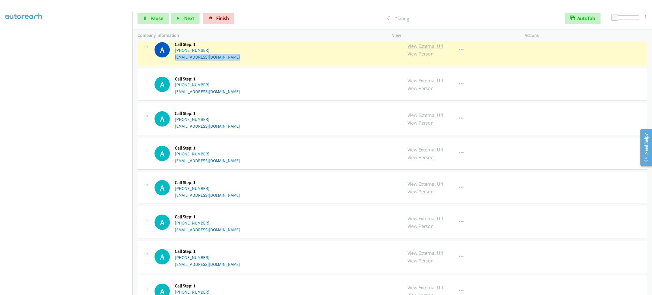
click at [414, 49] on link "View External Url" at bounding box center [426, 46] width 36 height 7
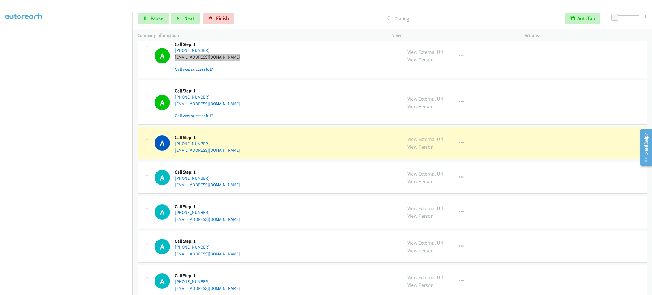
scroll to position [5779, 0]
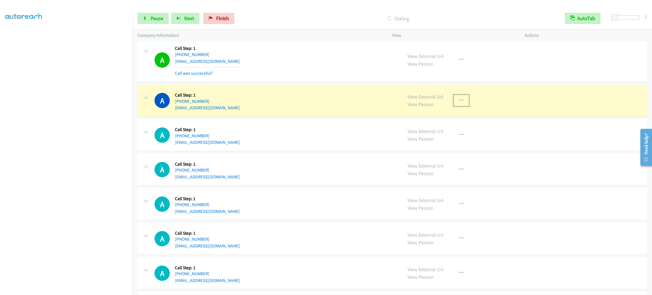
click at [454, 106] on button "button" at bounding box center [461, 100] width 15 height 11
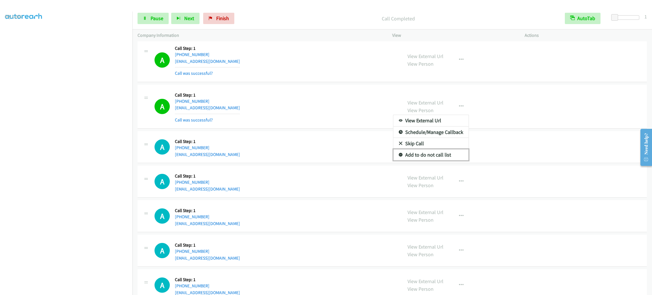
click at [436, 160] on link "Add to do not call list" at bounding box center [430, 154] width 75 height 11
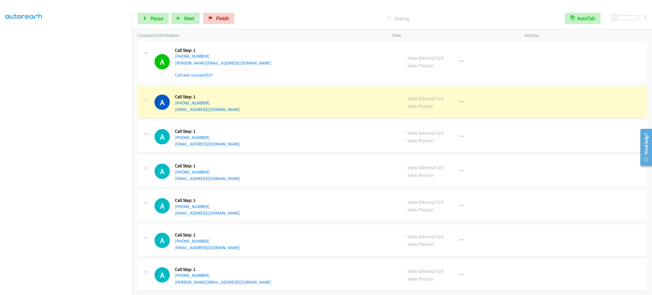
scroll to position [6311, 0]
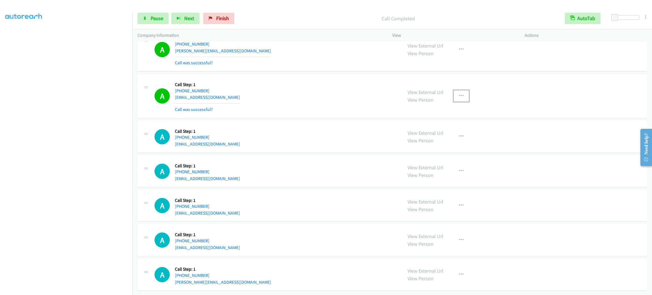
click at [459, 98] on icon "button" at bounding box center [461, 96] width 5 height 5
click at [454, 150] on link "Add to do not call list" at bounding box center [430, 144] width 75 height 11
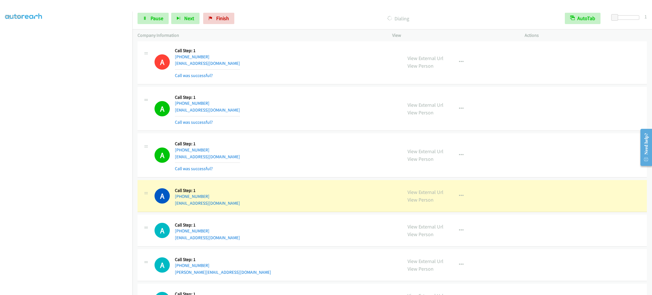
scroll to position [6421, 0]
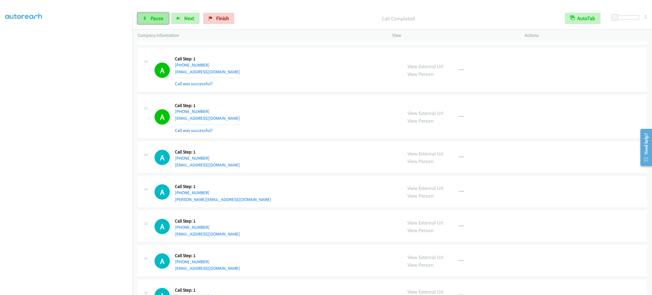
click at [143, 18] on icon at bounding box center [145, 19] width 4 height 4
click at [144, 15] on link "Start Calls" at bounding box center [143, 16] width 11 height 6
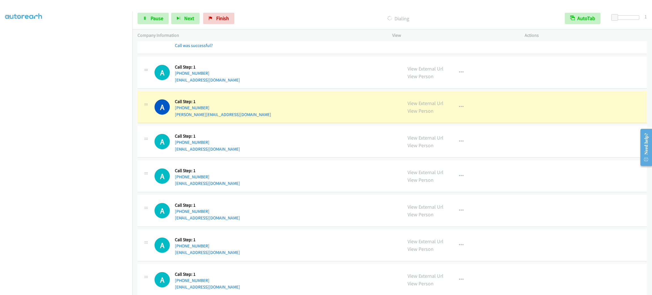
scroll to position [6548, 0]
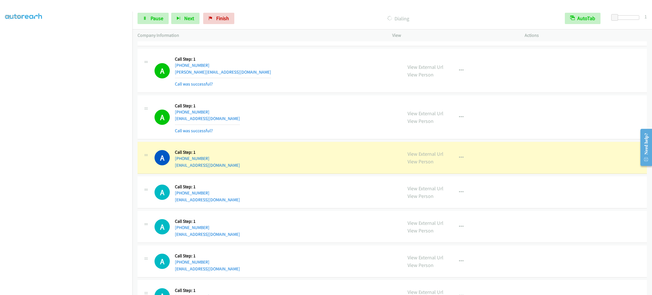
drag, startPoint x: 468, startPoint y: 130, endPoint x: 461, endPoint y: 132, distance: 7.3
click at [467, 132] on div "View External Url View Person View External Url Email Schedule/Manage Callback …" at bounding box center [472, 117] width 138 height 34
click at [459, 119] on icon "button" at bounding box center [461, 117] width 5 height 5
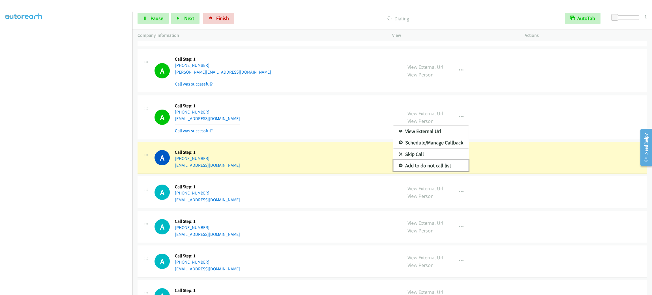
click at [441, 171] on link "Add to do not call list" at bounding box center [430, 165] width 75 height 11
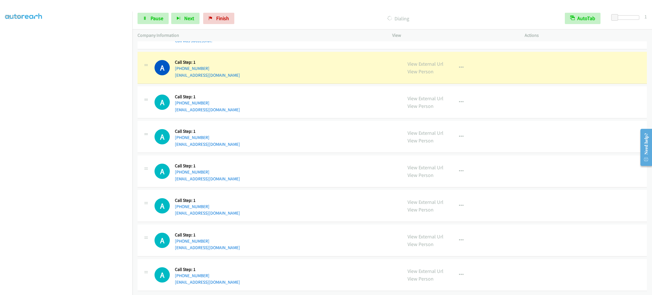
scroll to position [6618, 0]
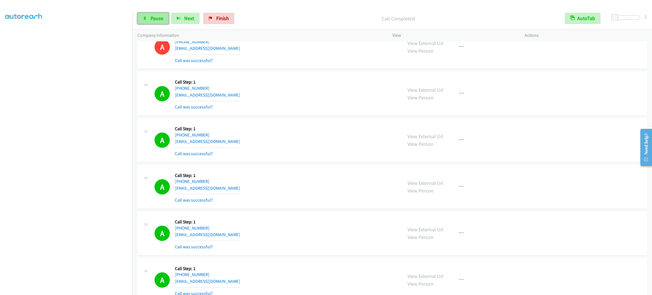
click at [152, 15] on span "Pause" at bounding box center [157, 18] width 13 height 7
click at [152, 14] on link "Start Calls" at bounding box center [158, 18] width 40 height 11
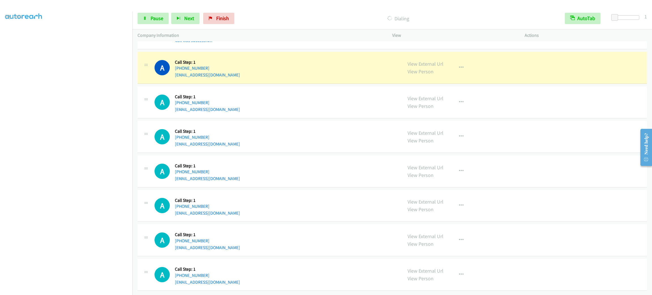
scroll to position [8143, 0]
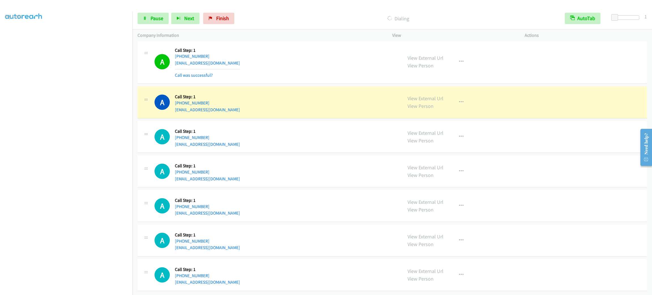
click at [150, 11] on div "Start Calls Pause Next Finish Dialing AutoTab AutoTab 1" at bounding box center [392, 19] width 520 height 22
click at [152, 14] on link "Pause" at bounding box center [153, 18] width 31 height 11
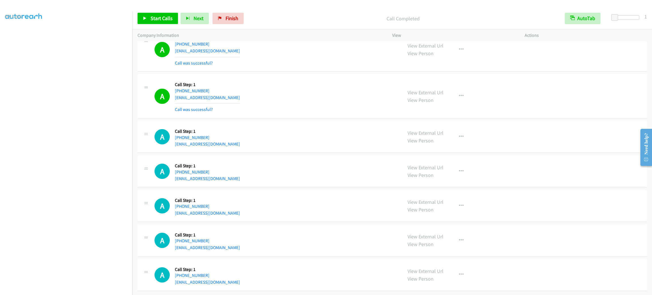
click at [151, 25] on div "Start Calls Pause Next Finish Call Completed AutoTab AutoTab 1" at bounding box center [392, 19] width 520 height 22
click at [152, 20] on span "Start Calls" at bounding box center [162, 18] width 22 height 7
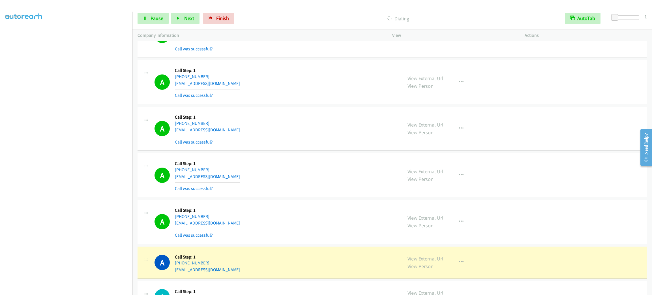
scroll to position [8203, 0]
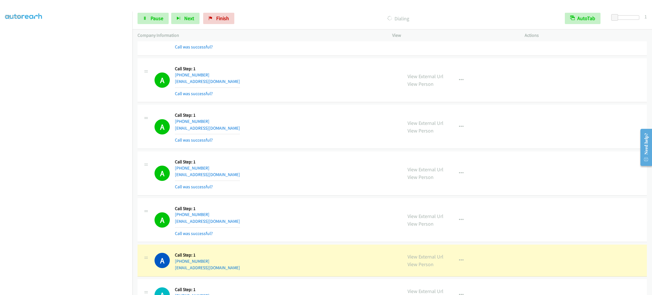
click at [98, 290] on aside "Dialing Mode: Power | Switch to Preview My Lists" at bounding box center [66, 149] width 132 height 313
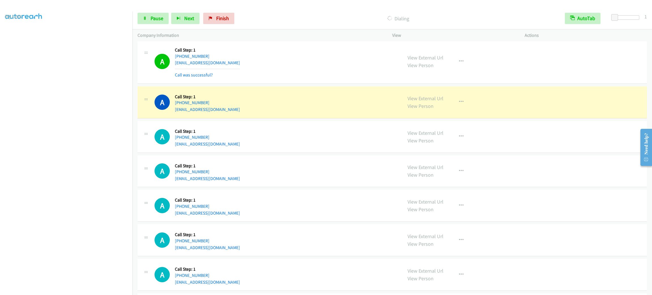
scroll to position [8819, 0]
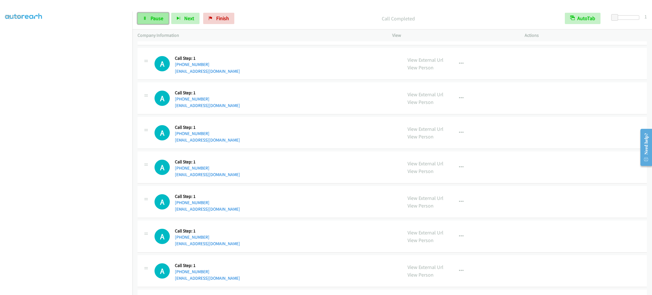
click at [148, 15] on link "Pause" at bounding box center [153, 18] width 31 height 11
click at [151, 16] on span "Pause" at bounding box center [157, 18] width 13 height 7
click at [151, 16] on span "Start Calls" at bounding box center [162, 18] width 22 height 7
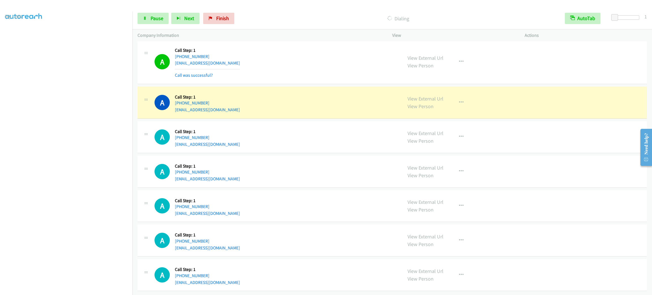
scroll to position [8890, 0]
click at [309, 141] on div "A Callback Scheduled Call Step: 1 [GEOGRAPHIC_DATA]/[GEOGRAPHIC_DATA] [PHONE_NU…" at bounding box center [392, 137] width 509 height 32
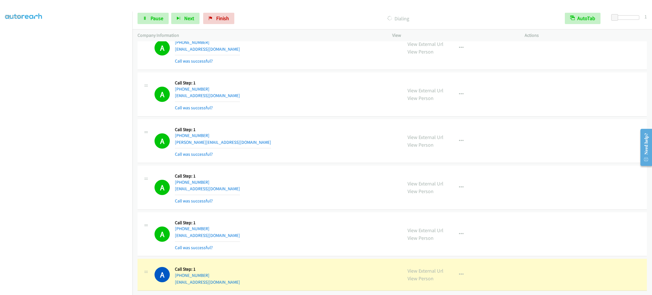
scroll to position [9383, 0]
click at [352, 148] on div "A Callback Scheduled Call Step: 1 America/New_York [PHONE_NUMBER] [PERSON_NAME]…" at bounding box center [276, 141] width 243 height 34
click at [556, 229] on div "A Callback Scheduled Call Step: 1 America/New_York [PHONE_NUMBER] [EMAIL_ADDRES…" at bounding box center [392, 234] width 509 height 44
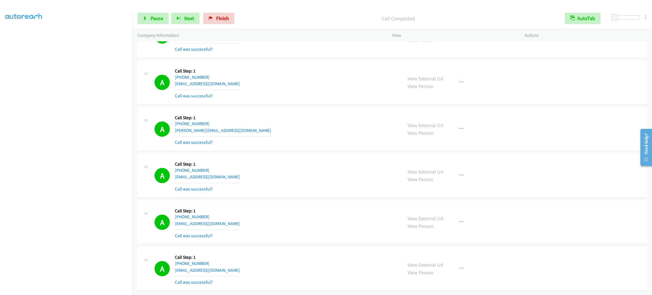
scroll to position [9395, 0]
click at [462, 263] on button "button" at bounding box center [461, 268] width 15 height 11
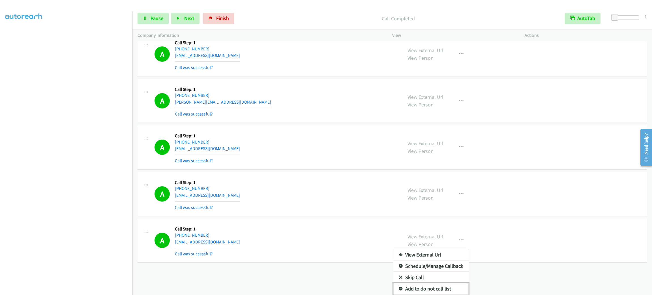
click at [442, 283] on link "Add to do not call list" at bounding box center [430, 288] width 75 height 11
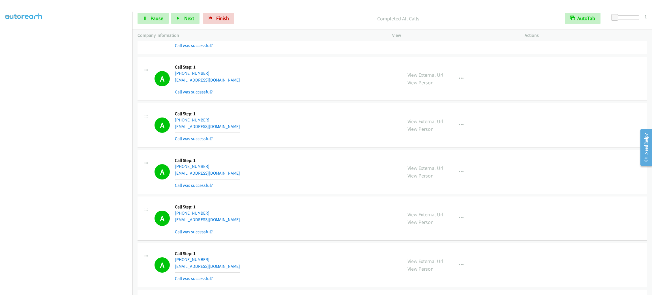
scroll to position [0, 1]
click at [13, 31] on link "My Lists" at bounding box center [13, 34] width 17 height 7
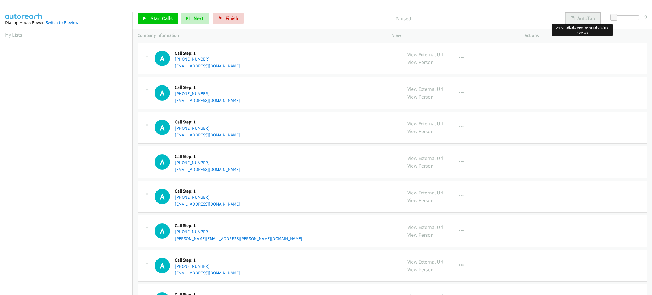
click at [592, 16] on button "AutoTab" at bounding box center [583, 18] width 35 height 11
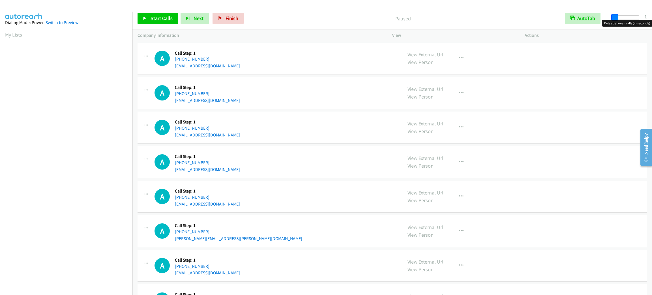
click at [613, 17] on span at bounding box center [614, 17] width 7 height 7
click at [159, 22] on link "Start Calls" at bounding box center [158, 18] width 40 height 11
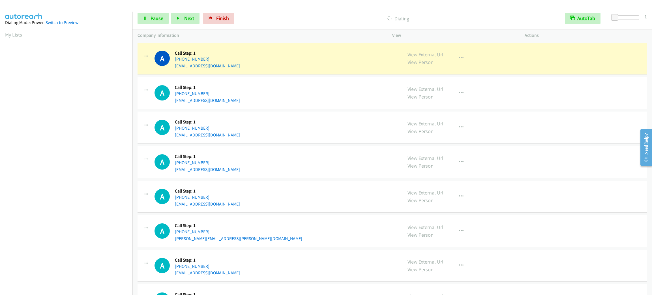
scroll to position [25, 0]
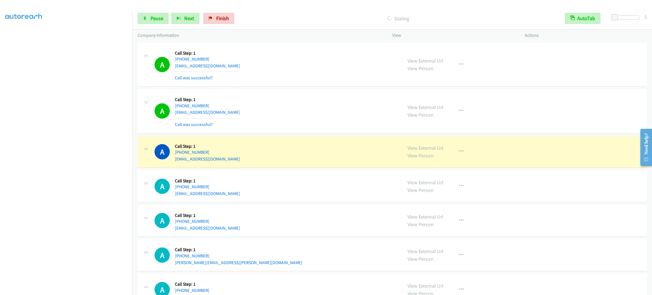
click at [75, 288] on section at bounding box center [66, 160] width 122 height 271
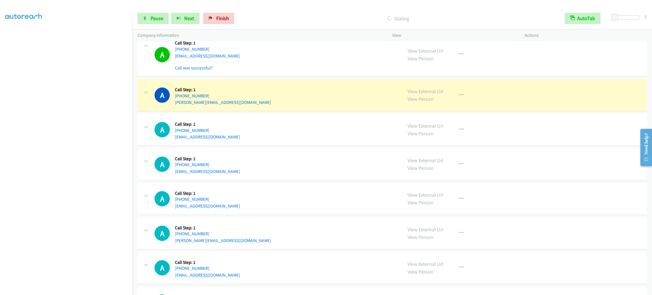
scroll to position [1031, 0]
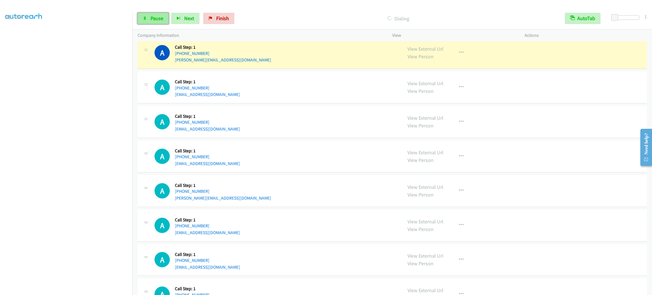
click at [147, 18] on link "Pause" at bounding box center [153, 18] width 31 height 11
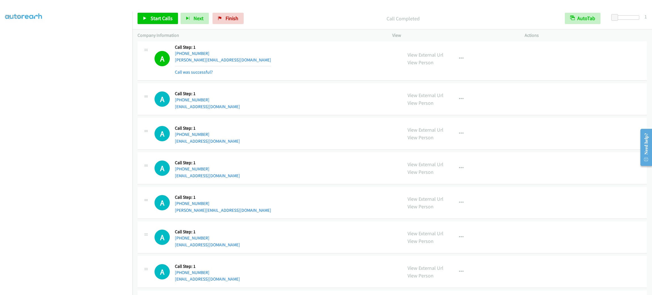
click at [289, 132] on div "A Callback Scheduled Call Step: 1 America/New_York +1 269-425-6319 kesienatoweh…" at bounding box center [276, 134] width 243 height 22
click at [160, 18] on span "Start Calls" at bounding box center [162, 18] width 22 height 7
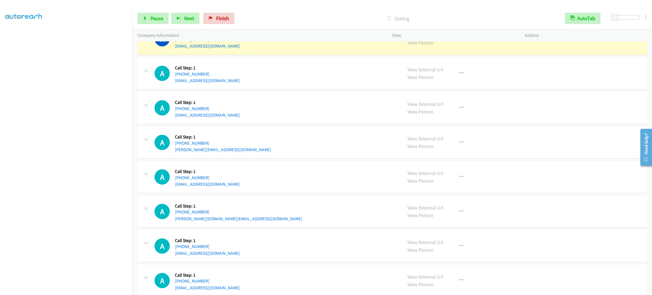
scroll to position [1514, 0]
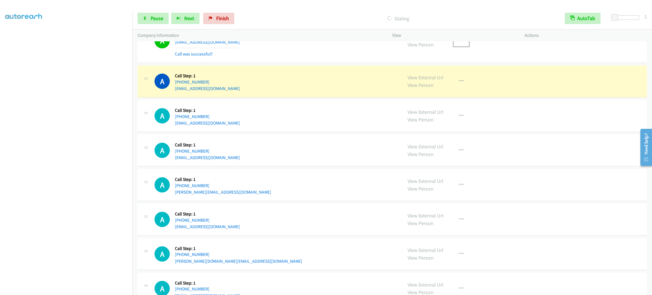
click at [459, 46] on button "button" at bounding box center [461, 40] width 15 height 11
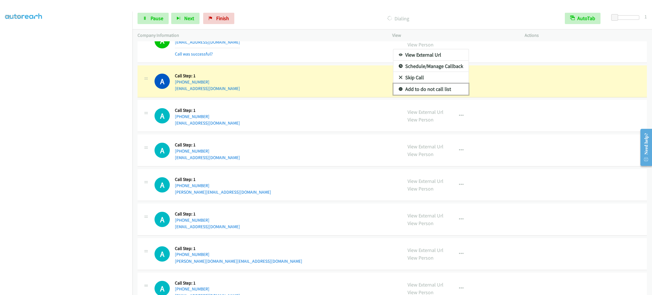
click at [455, 94] on link "Add to do not call list" at bounding box center [430, 89] width 75 height 11
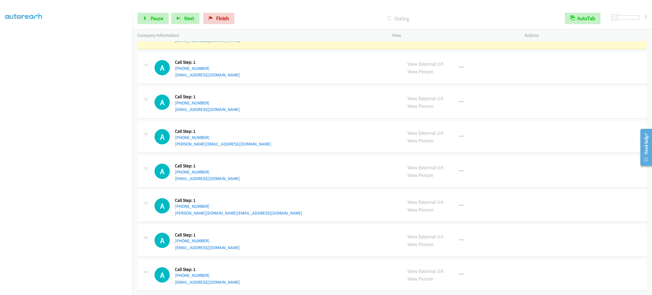
scroll to position [1530, 0]
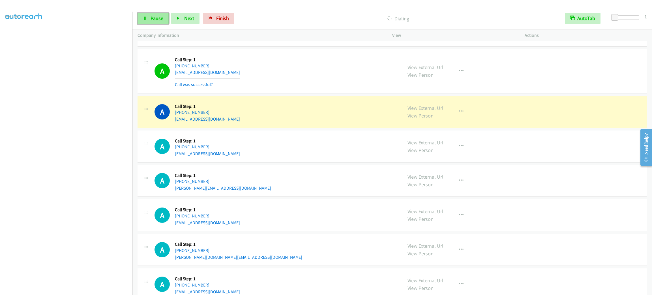
click at [156, 19] on span "Pause" at bounding box center [157, 18] width 13 height 7
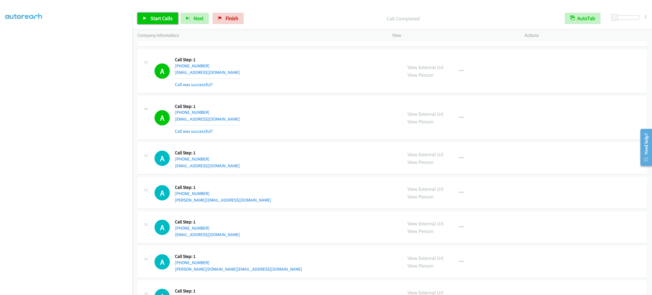
click at [146, 20] on link "Start Calls" at bounding box center [158, 18] width 40 height 11
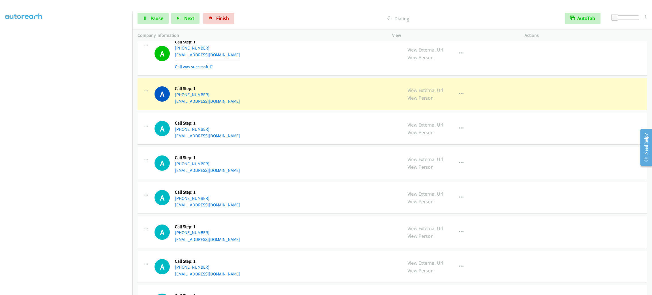
scroll to position [1870, 0]
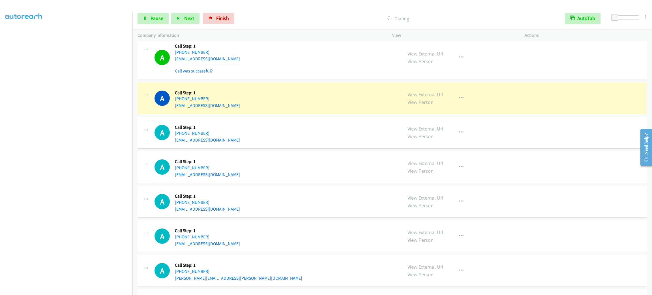
click at [44, 290] on section at bounding box center [66, 160] width 122 height 271
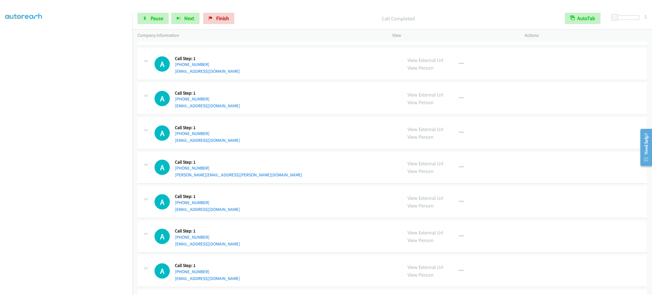
scroll to position [2010, 0]
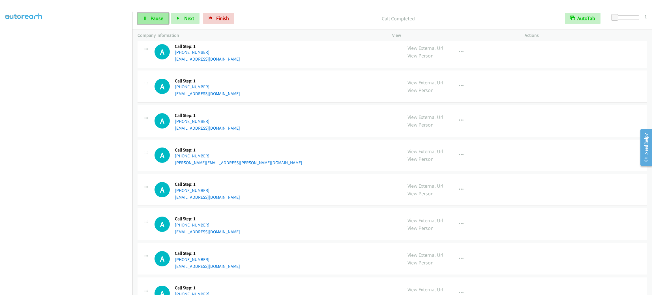
click at [163, 22] on link "Pause" at bounding box center [153, 18] width 31 height 11
click at [163, 18] on span "Start Calls" at bounding box center [162, 18] width 22 height 7
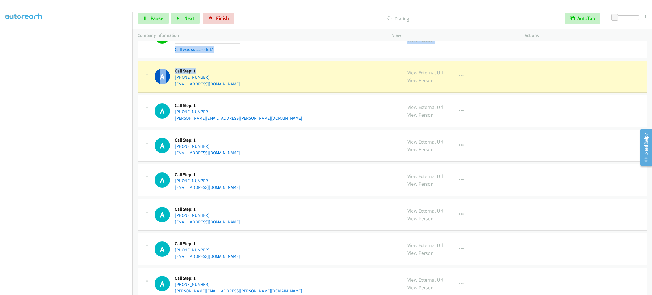
scroll to position [2054, 0]
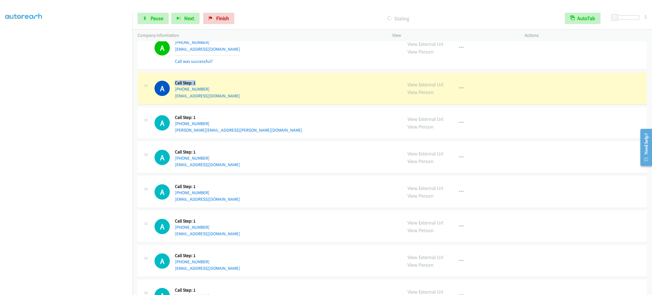
drag, startPoint x: 208, startPoint y: 46, endPoint x: 175, endPoint y: 82, distance: 49.1
click at [175, 82] on div "Callback Scheduled Call Step: 1 America/Los_Angeles +1 909-263-7984 blkmiss1274…" at bounding box center [207, 89] width 65 height 22
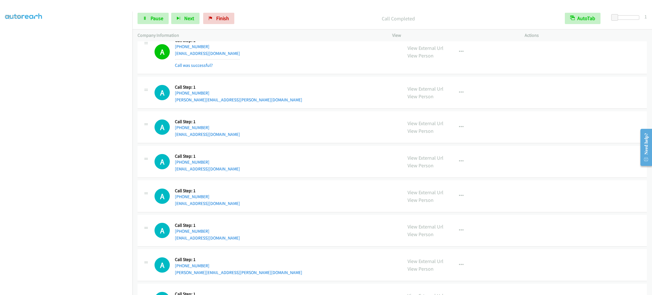
scroll to position [2139, 0]
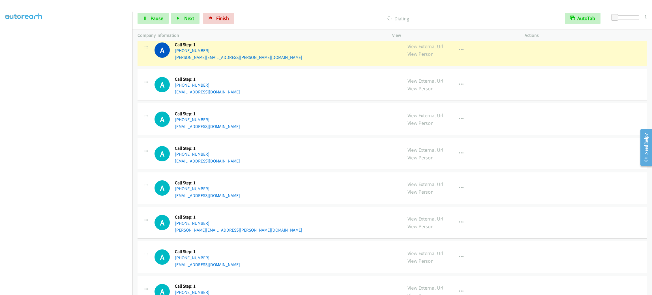
drag, startPoint x: 315, startPoint y: 45, endPoint x: 291, endPoint y: 40, distance: 24.5
click at [291, 40] on div "Company Information" at bounding box center [259, 35] width 255 height 12
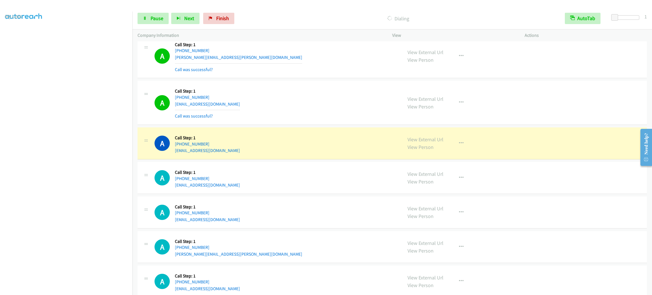
scroll to position [2224, 0]
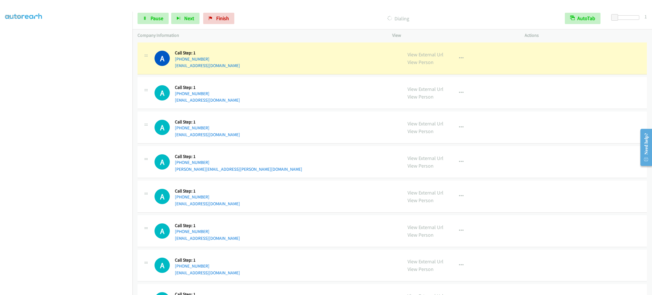
click at [280, 109] on div "A Callback Scheduled Call Step: 1 America/Chicago +1 210-988-4110 ghanirahman.w…" at bounding box center [392, 93] width 509 height 32
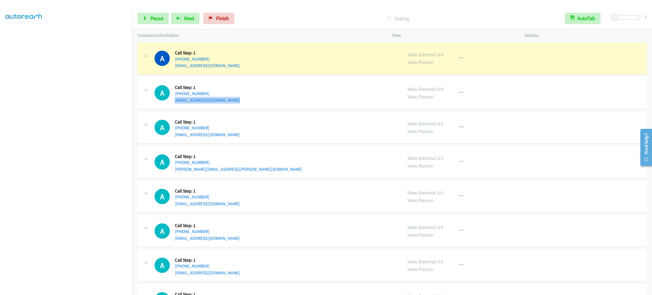
click at [286, 109] on div "A Callback Scheduled Call Step: 1 America/Chicago +1 210-988-4110 ghanirahman.w…" at bounding box center [392, 93] width 509 height 32
click at [259, 125] on div "A Callback Scheduled Call Step: 1 America/Chicago +1 312-799-0631 jtouhy@bakerl…" at bounding box center [276, 128] width 243 height 22
click at [257, 125] on div "A Callback Scheduled Call Step: 1 America/Chicago +1 312-799-0631 jtouhy@bakerl…" at bounding box center [276, 128] width 243 height 22
click at [259, 121] on div "A Callback Scheduled Call Step: 1 America/Chicago +1 312-799-0631 jtouhy@bakerl…" at bounding box center [392, 128] width 509 height 32
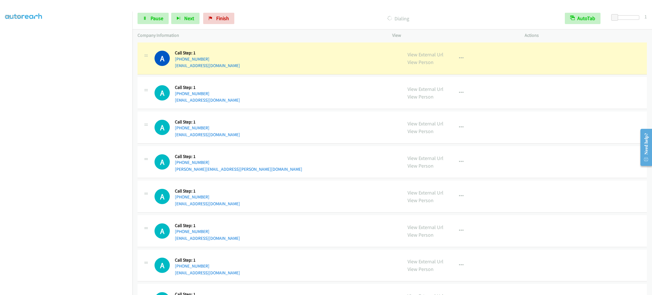
click at [259, 119] on div "A Callback Scheduled Call Step: 1 America/Chicago +1 312-799-0631 jtouhy@bakerl…" at bounding box center [392, 128] width 509 height 32
click at [259, 118] on div "A Callback Scheduled Call Step: 1 America/Chicago +1 312-799-0631 jtouhy@bakerl…" at bounding box center [392, 128] width 509 height 32
click at [259, 109] on div "A Callback Scheduled Call Step: 1 America/Chicago +1 210-988-4110 ghanirahman.w…" at bounding box center [392, 93] width 509 height 32
click at [299, 168] on div "A Callback Scheduled Call Step: 1 America/New_York +1 646-258-9832 john.casaudo…" at bounding box center [276, 162] width 243 height 22
click at [461, 61] on button "button" at bounding box center [461, 58] width 15 height 11
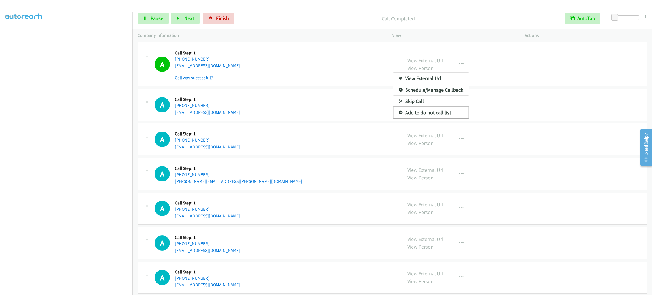
click at [443, 118] on link "Add to do not call list" at bounding box center [430, 112] width 75 height 11
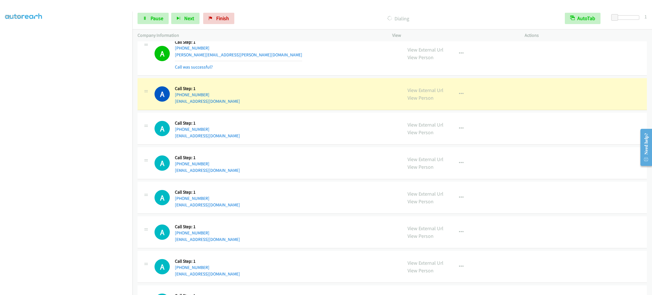
scroll to position [2417, 0]
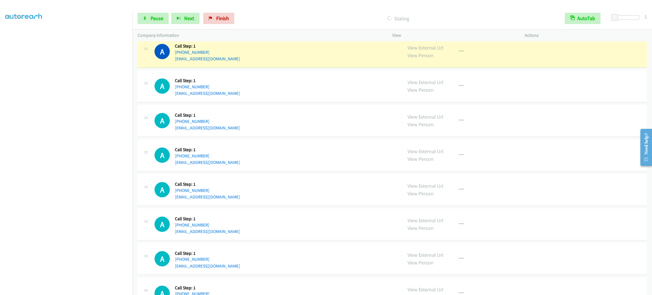
click at [275, 88] on div "A Callback Scheduled Call Step: 1 America/Denver +1 720-988-4590 bnicboe@aol.co…" at bounding box center [276, 86] width 243 height 22
click at [294, 55] on div "A Callback Scheduled Call Step: 1 America/Denver +1 720-404-0995 eperry@avid.or…" at bounding box center [276, 52] width 243 height 22
drag, startPoint x: 474, startPoint y: 63, endPoint x: 467, endPoint y: 58, distance: 8.5
click at [473, 62] on div "View External Url View Person View External Url Email Schedule/Manage Callback …" at bounding box center [472, 52] width 138 height 22
click at [467, 58] on div "View External Url View Person View External Url Email Schedule/Manage Callback …" at bounding box center [472, 52] width 138 height 22
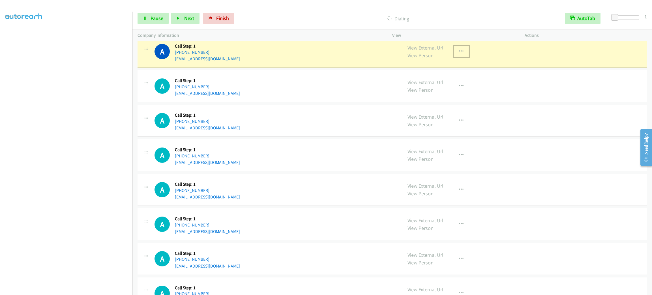
click at [461, 53] on button "button" at bounding box center [461, 51] width 15 height 11
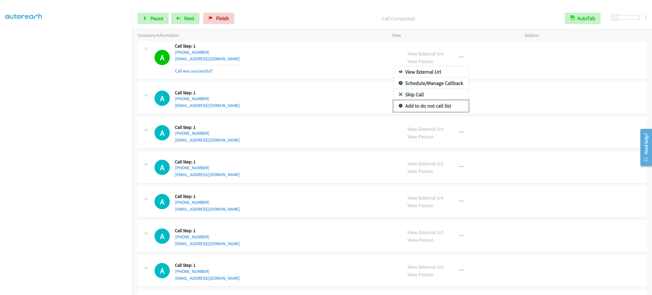
click at [445, 112] on link "Add to do not call list" at bounding box center [430, 105] width 75 height 11
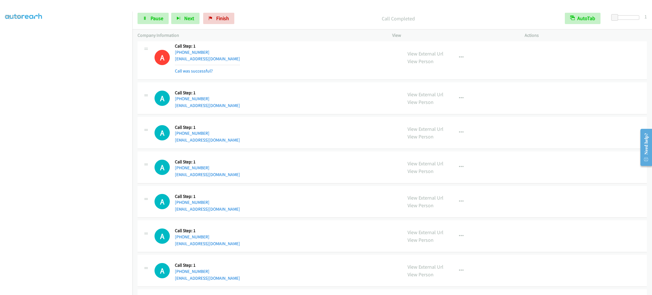
scroll to position [2459, 0]
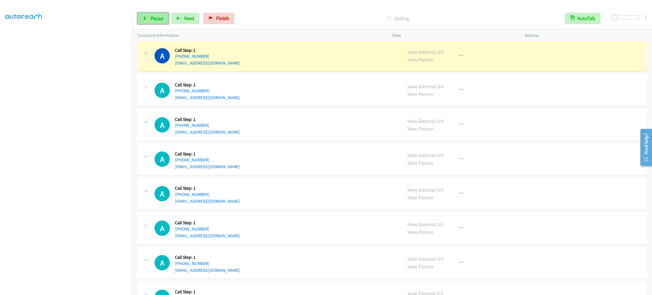
click at [164, 16] on link "Pause" at bounding box center [153, 18] width 31 height 11
